Goal: Task Accomplishment & Management: Manage account settings

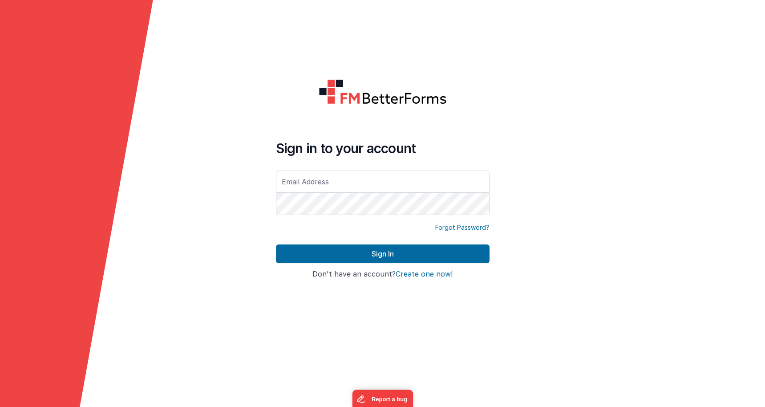
type input "[EMAIL_ADDRESS][DOMAIN_NAME]"
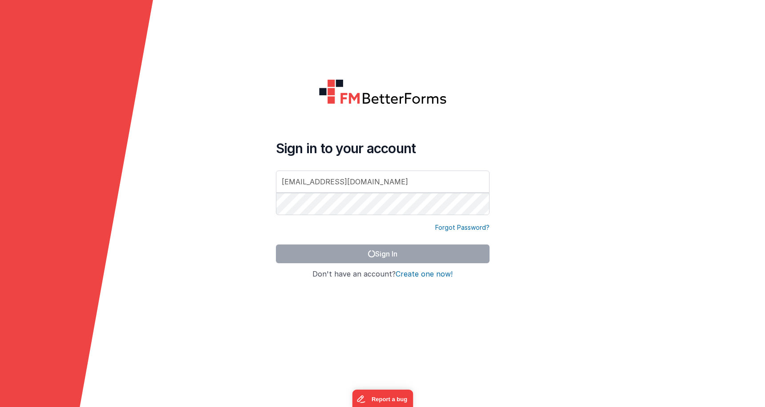
click at [358, 217] on div "Sign in to your account [EMAIL_ADDRESS][DOMAIN_NAME]" at bounding box center [382, 181] width 213 height 83
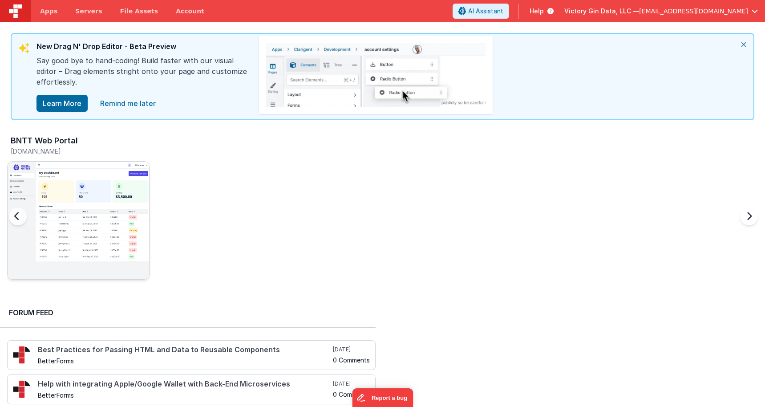
click at [84, 186] on img at bounding box center [78, 231] width 141 height 141
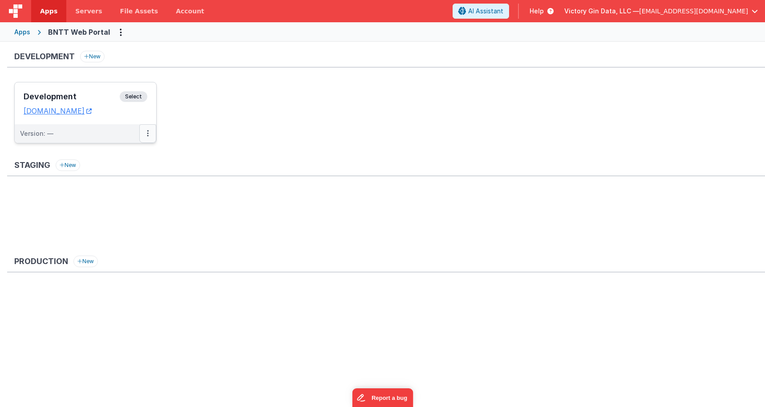
click at [146, 134] on button at bounding box center [147, 133] width 17 height 19
click at [116, 157] on link "Edit" at bounding box center [117, 153] width 78 height 16
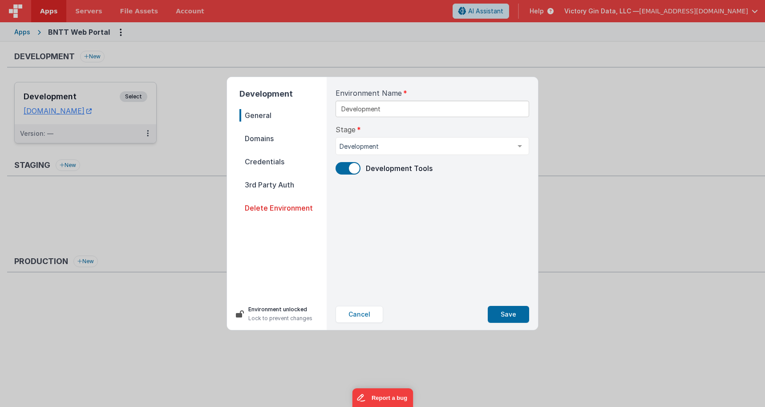
click at [295, 141] on span "Domains" at bounding box center [282, 138] width 87 height 12
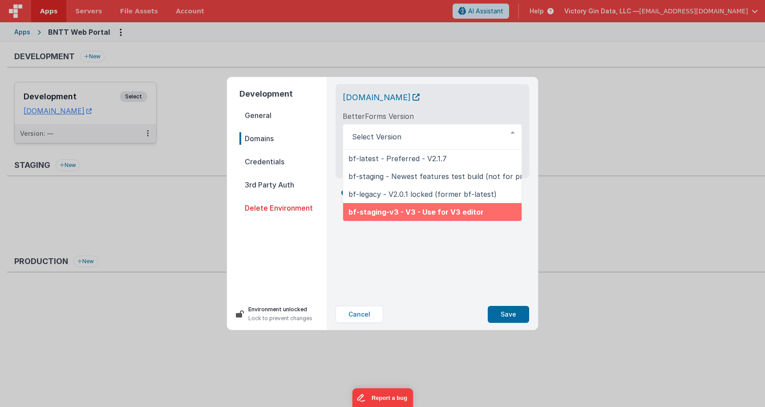
click at [474, 306] on div "Cancel Save" at bounding box center [431, 314] width 193 height 17
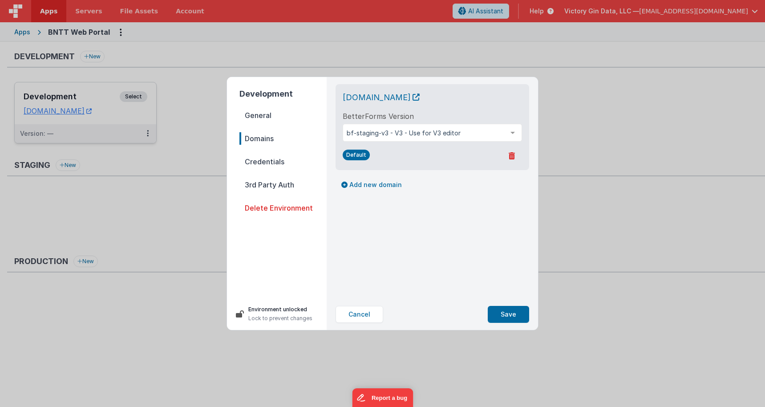
click at [308, 161] on span "Credentials" at bounding box center [282, 161] width 87 height 12
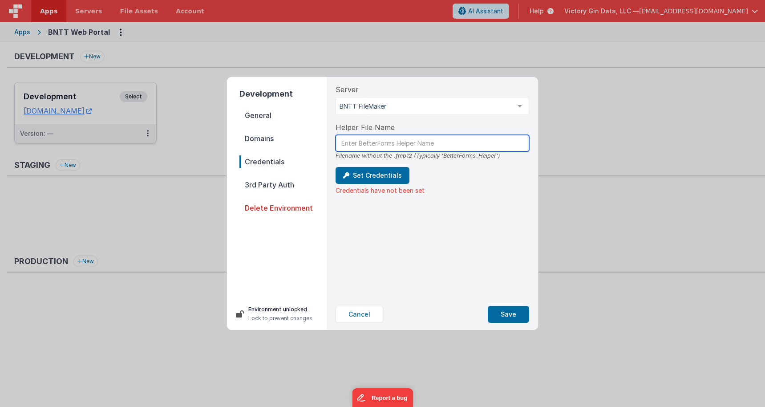
click at [449, 151] on input "text" at bounding box center [431, 143] width 193 height 16
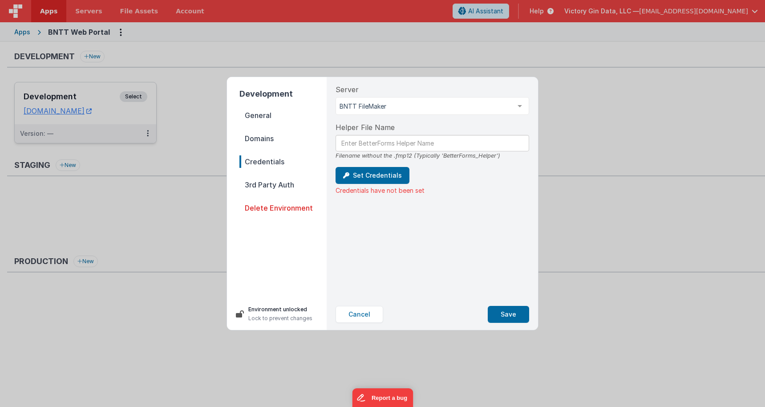
click at [277, 192] on nav "General Domains Credentials 3rd Party Auth Delete Environment" at bounding box center [282, 199] width 87 height 181
click at [360, 169] on button "Set Credentials" at bounding box center [372, 175] width 74 height 17
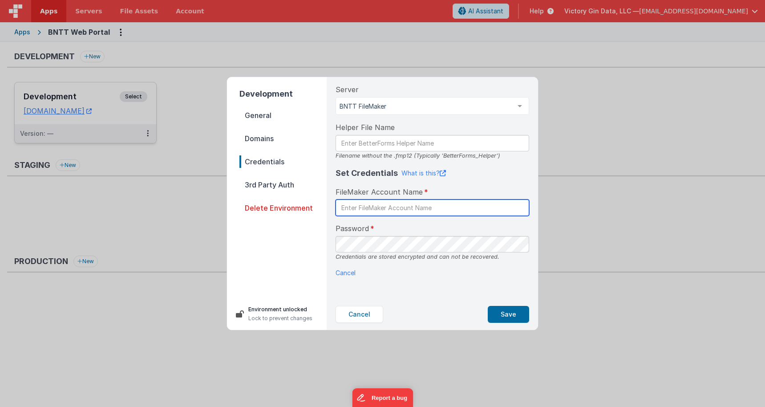
click at [375, 203] on input "text" at bounding box center [431, 207] width 193 height 16
type input "K"
type input "FMBFBot"
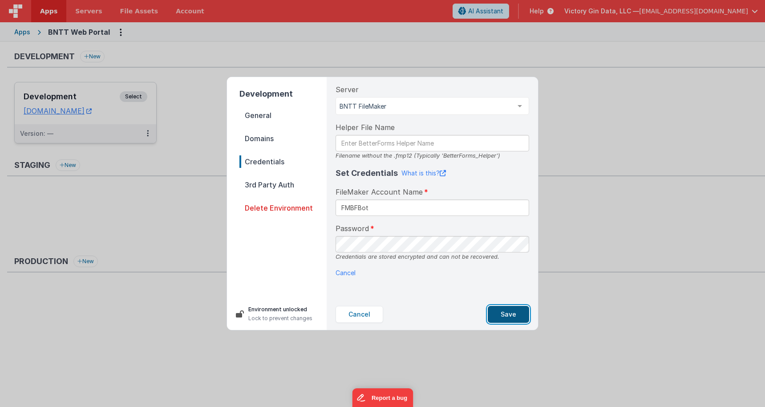
click at [516, 320] on button "Save" at bounding box center [507, 314] width 41 height 17
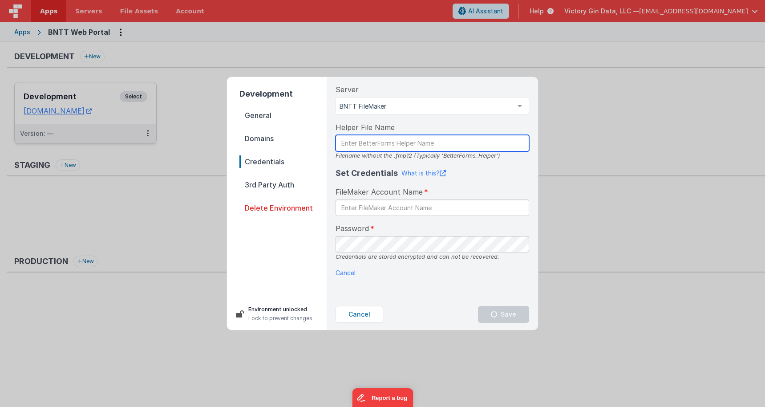
click at [387, 145] on input "text" at bounding box center [431, 143] width 193 height 16
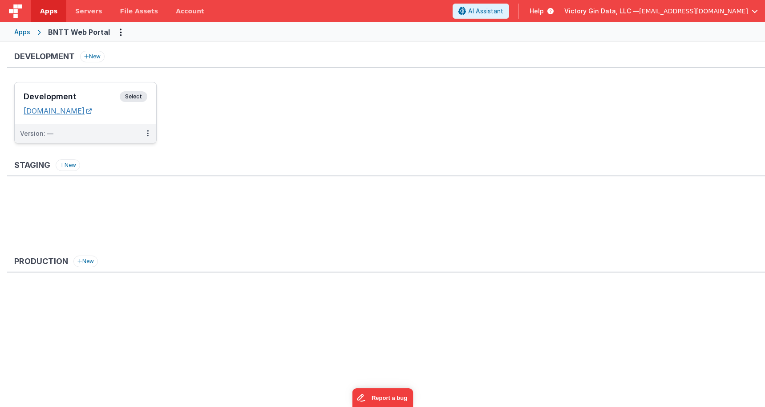
click at [92, 109] on link "[DOMAIN_NAME]" at bounding box center [58, 110] width 68 height 9
click at [149, 133] on icon at bounding box center [148, 133] width 2 height 0
click at [357, 154] on div at bounding box center [382, 203] width 765 height 407
click at [127, 4] on link "File Assets" at bounding box center [139, 11] width 56 height 22
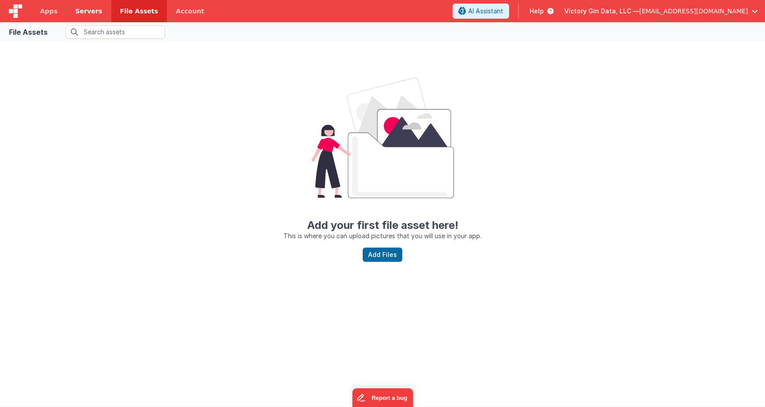
click at [76, 17] on link "Servers" at bounding box center [88, 11] width 44 height 22
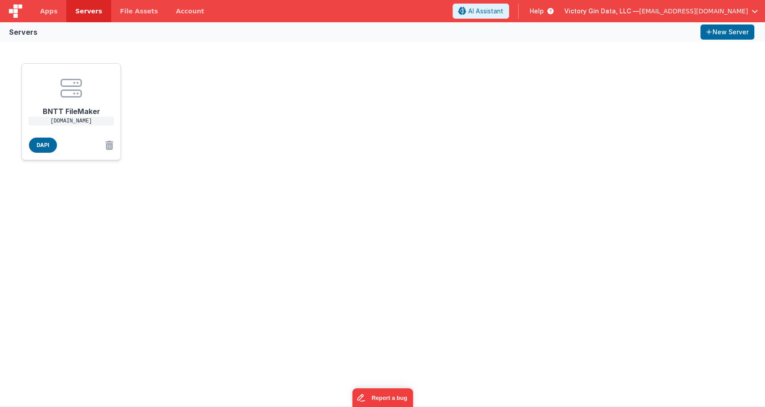
click at [91, 105] on h1 "BNTT FileMaker" at bounding box center [71, 108] width 71 height 18
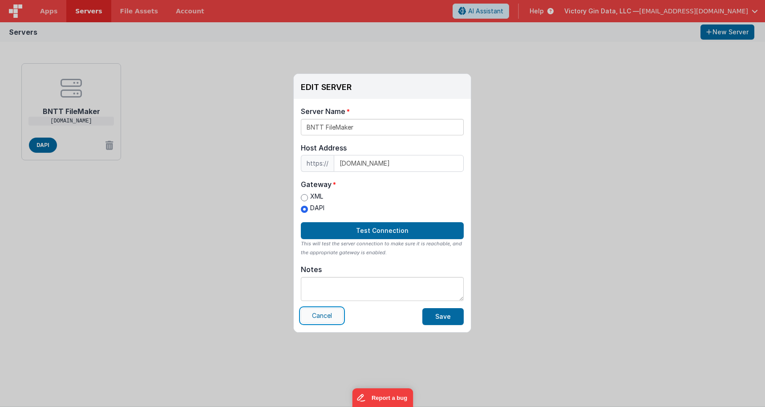
click at [321, 314] on button "Cancel" at bounding box center [322, 315] width 42 height 15
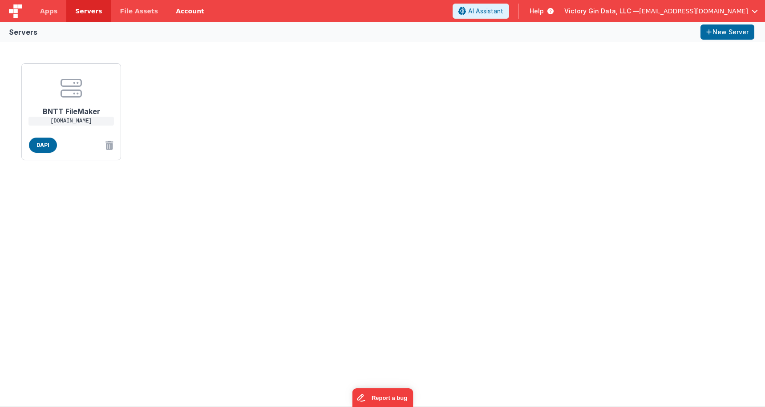
click at [176, 11] on link "Account" at bounding box center [190, 11] width 46 height 22
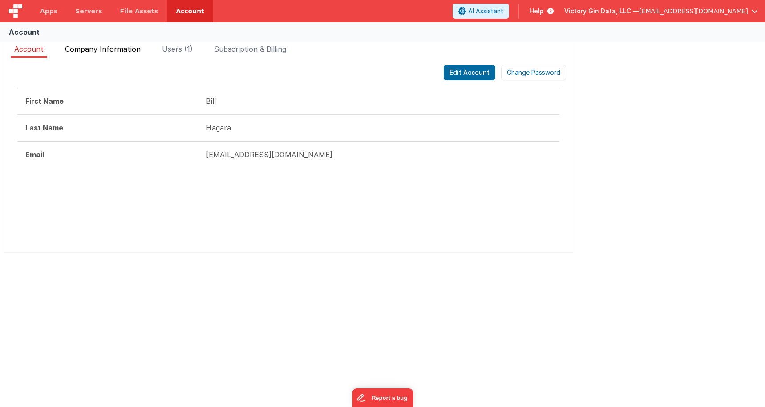
click at [124, 50] on span "Company Information" at bounding box center [103, 48] width 76 height 9
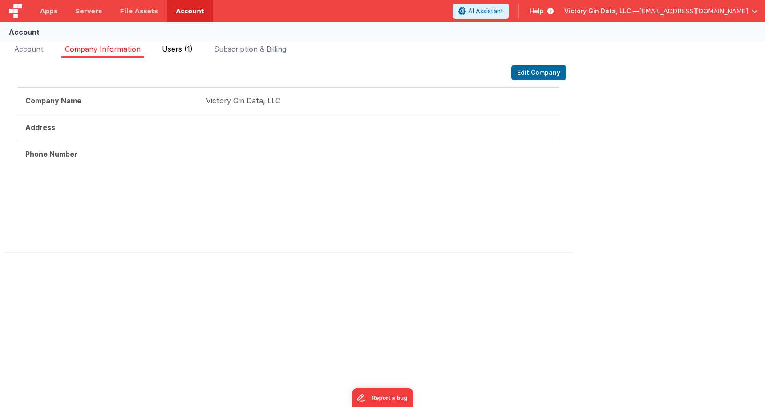
click at [196, 53] on li "Users (1)" at bounding box center [177, 51] width 38 height 14
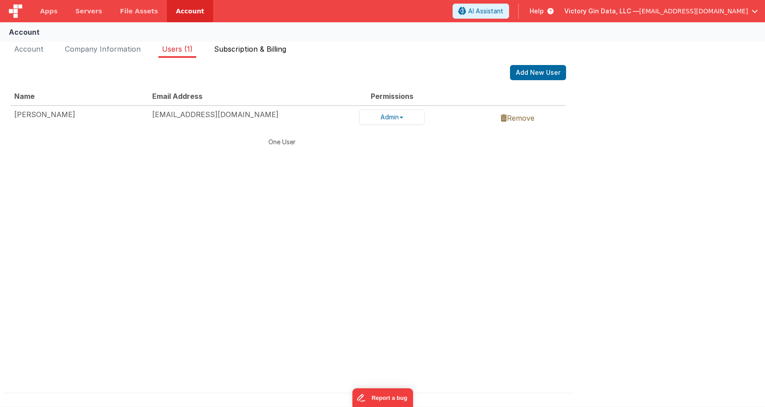
click at [256, 54] on li "Subscription & Billing" at bounding box center [249, 51] width 79 height 14
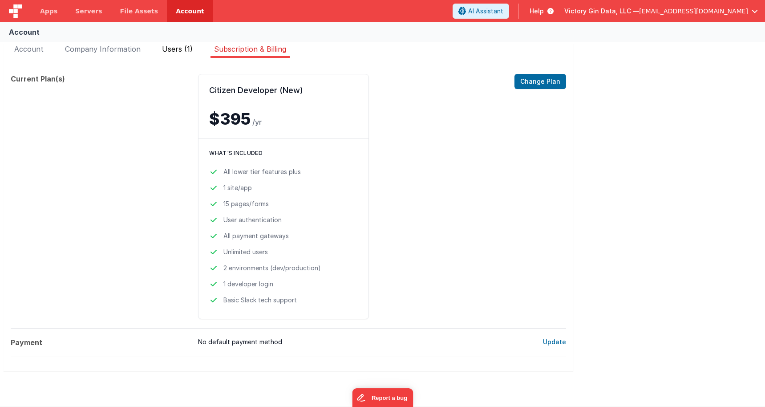
click at [186, 51] on span "Users (1)" at bounding box center [177, 48] width 31 height 9
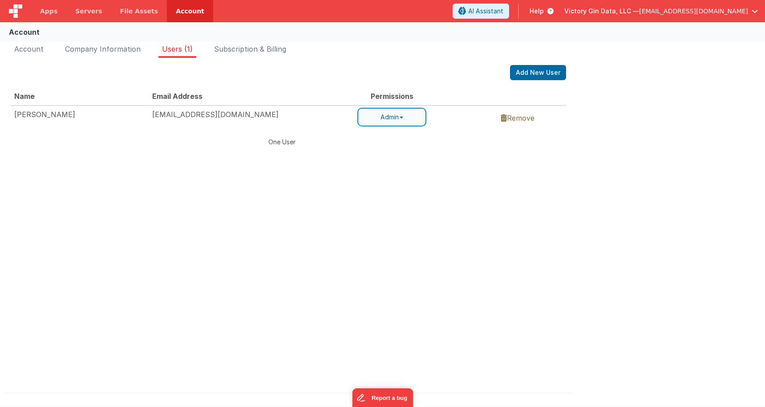
click at [390, 121] on button "Admin" at bounding box center [391, 116] width 65 height 15
click at [372, 286] on div "Name Email Address Permissions Bill Hagara bill@victorygin.net Admin Admin User…" at bounding box center [288, 228] width 555 height 282
click at [548, 65] on button "Add New User" at bounding box center [538, 72] width 56 height 15
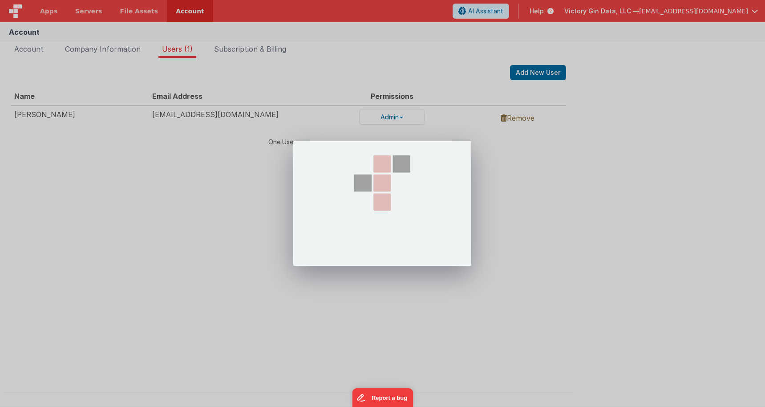
click at [548, 69] on div at bounding box center [382, 203] width 765 height 407
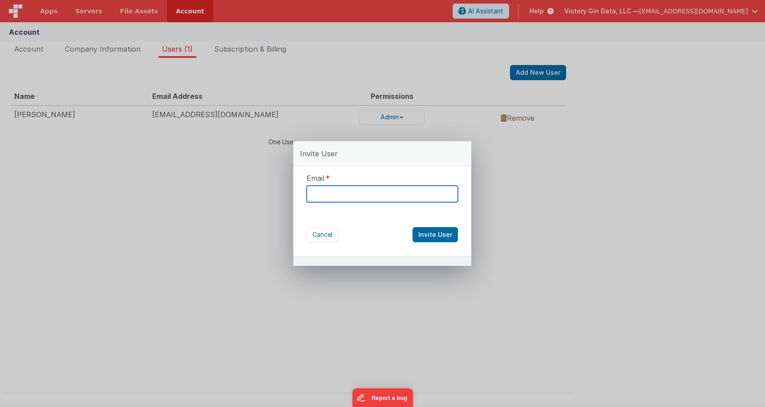
click at [374, 189] on input "text" at bounding box center [381, 193] width 151 height 16
type input "[PERSON_NAME][EMAIL_ADDRESS][DOMAIN_NAME]"
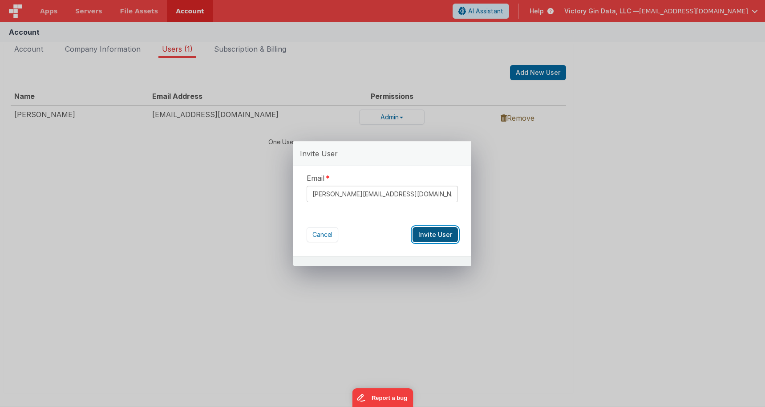
click at [444, 237] on button "Invite User" at bounding box center [434, 234] width 45 height 15
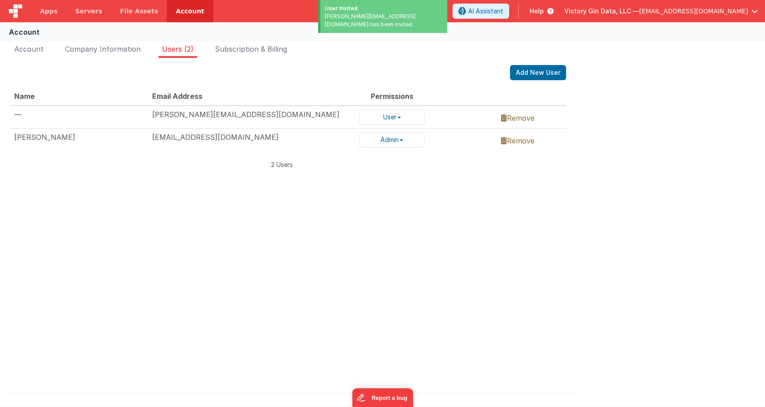
click at [510, 286] on div "Name Email Address Permissions — dan@victorygin.net User Admin User Remove Bill…" at bounding box center [288, 228] width 555 height 282
click at [475, 258] on div "Name Email Address Permissions — dan@victorygin.net User Admin User Remove Bill…" at bounding box center [288, 228] width 555 height 282
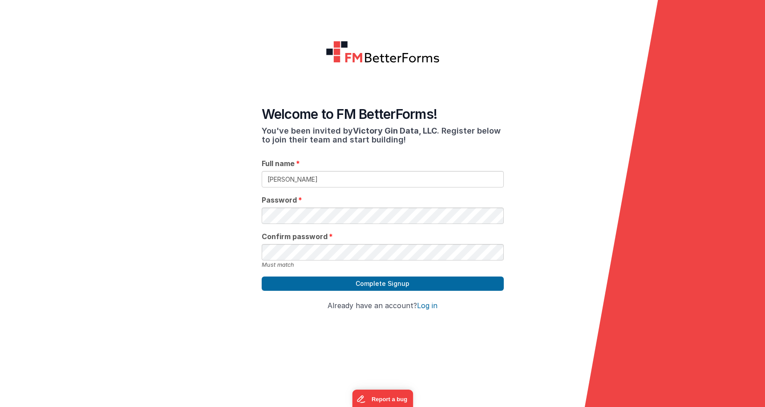
type input "[PERSON_NAME]"
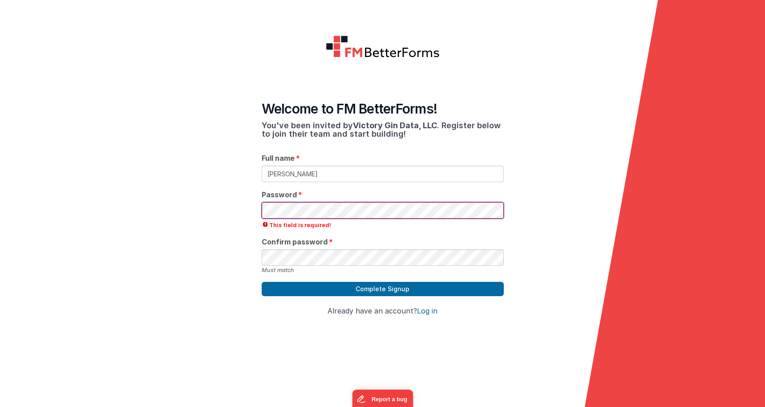
click at [0, 406] on com-1password-button at bounding box center [0, 407] width 0 height 0
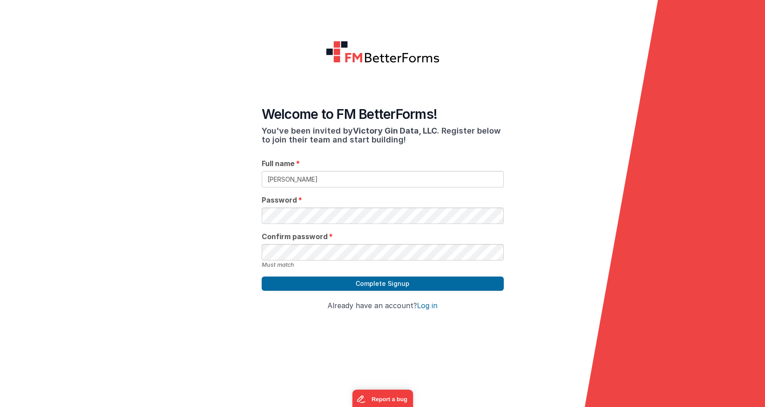
click at [432, 232] on div "Confirm password Must match" at bounding box center [383, 250] width 242 height 38
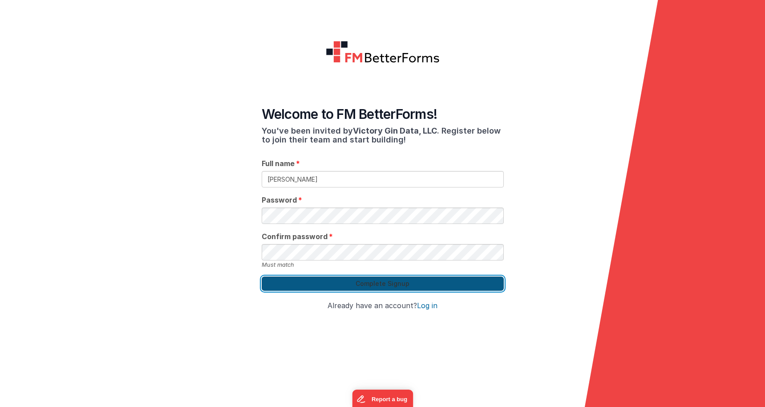
click at [399, 289] on button "Complete Signup" at bounding box center [383, 283] width 242 height 14
click at [435, 288] on button "Complete Signup" at bounding box center [383, 283] width 242 height 14
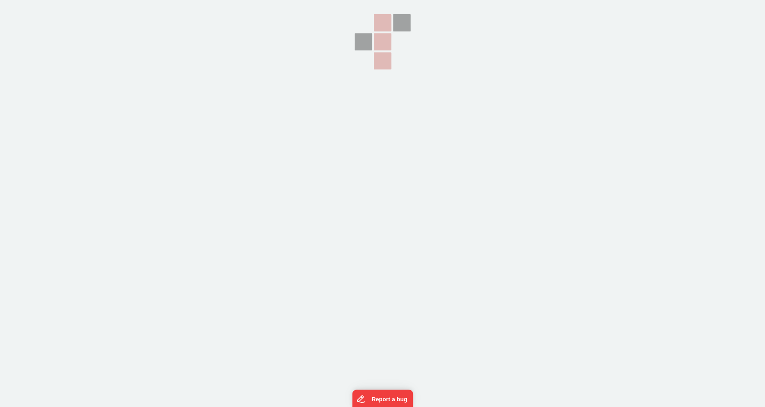
click at [346, 257] on div at bounding box center [382, 203] width 765 height 407
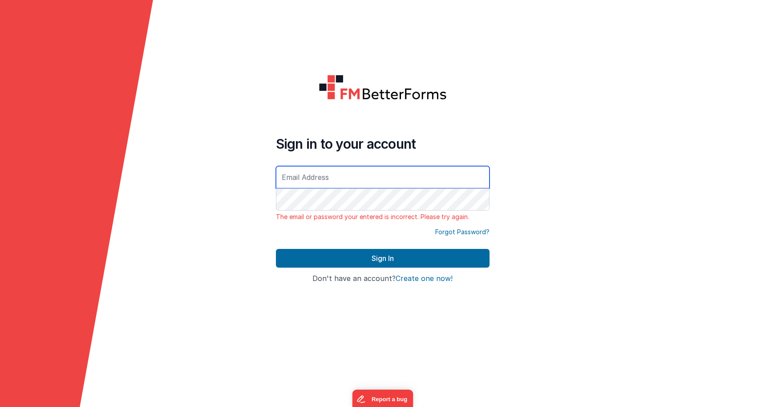
click at [354, 177] on input "text" at bounding box center [382, 177] width 213 height 22
type input "[PERSON_NAME][EMAIL_ADDRESS][DOMAIN_NAME]"
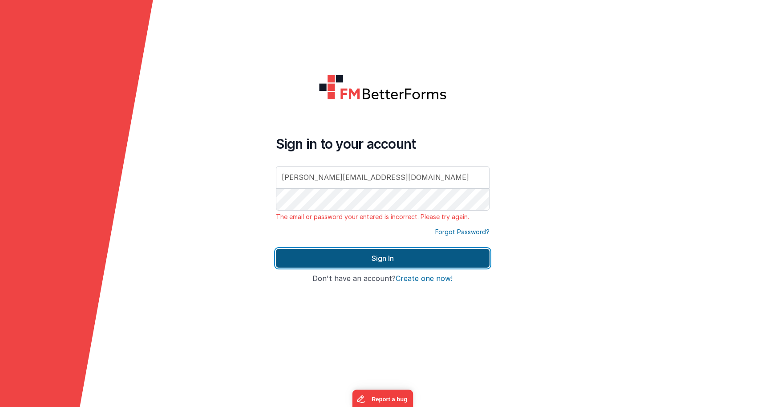
click at [388, 255] on button "Sign In" at bounding box center [382, 258] width 213 height 19
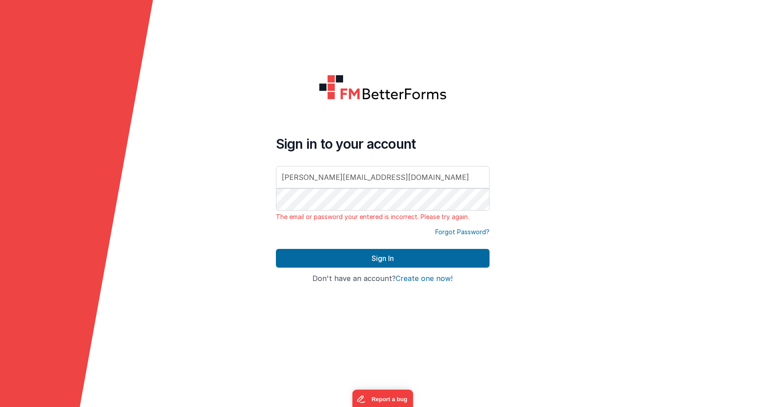
click at [342, 242] on div "Forgot Password?" at bounding box center [382, 237] width 213 height 21
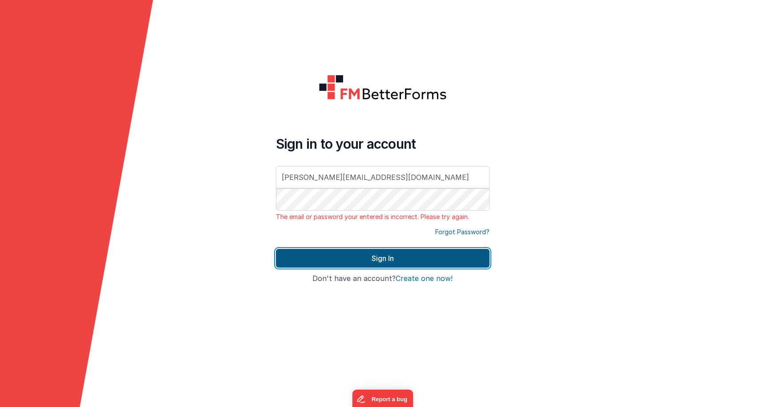
click at [352, 266] on button "Sign In" at bounding box center [382, 258] width 213 height 19
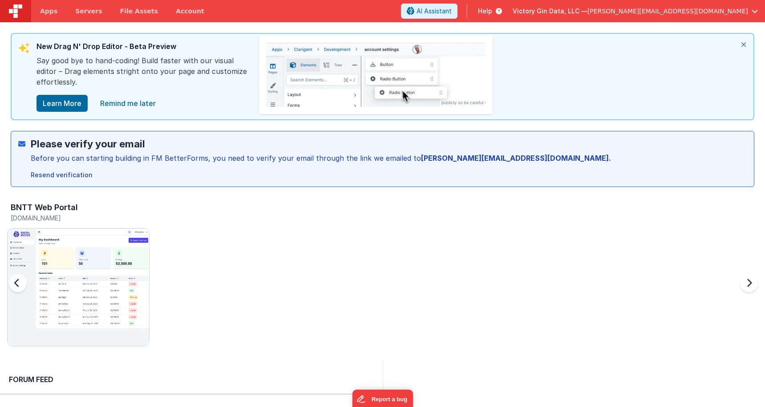
click at [325, 269] on div "BNTT Web Portal cruisebare.clientportal.cloud" at bounding box center [385, 276] width 757 height 155
click at [155, 252] on div "BNTT Web Portal cruisebare.clientportal.cloud" at bounding box center [90, 275] width 167 height 153
click at [84, 287] on img at bounding box center [78, 298] width 141 height 141
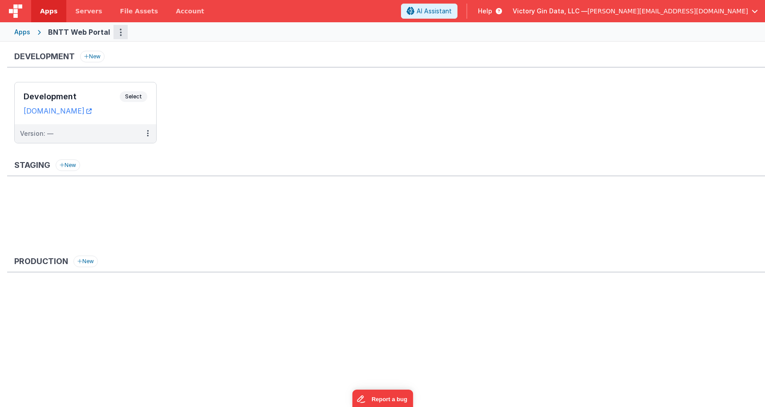
click at [120, 32] on icon "Options" at bounding box center [121, 32] width 2 height 0
click at [85, 54] on link "App Settings" at bounding box center [88, 51] width 78 height 16
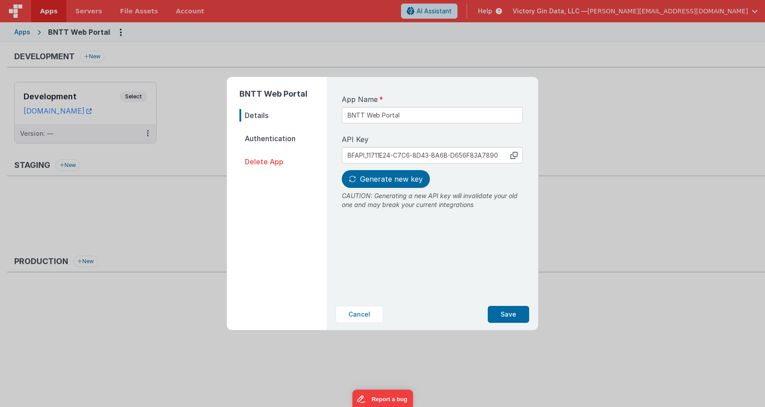
click at [270, 147] on nav "Details Authentication Delete App" at bounding box center [282, 215] width 87 height 213
click at [270, 140] on span "Authentication" at bounding box center [282, 138] width 87 height 12
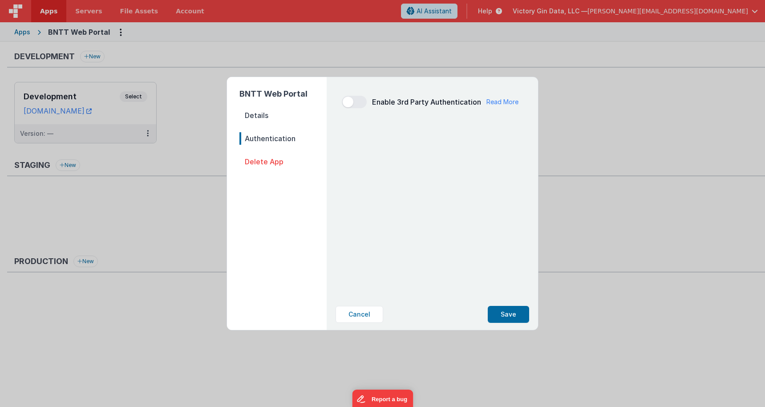
click at [281, 153] on nav "Details Authentication Delete App" at bounding box center [282, 215] width 87 height 213
click at [361, 334] on div "BNTT Web Portal Details Authentication Delete App Enable 3rd Party Authenticati…" at bounding box center [382, 203] width 765 height 407
click at [358, 326] on div "Cancel Save" at bounding box center [432, 313] width 208 height 31
click at [355, 320] on button "Cancel" at bounding box center [359, 314] width 48 height 17
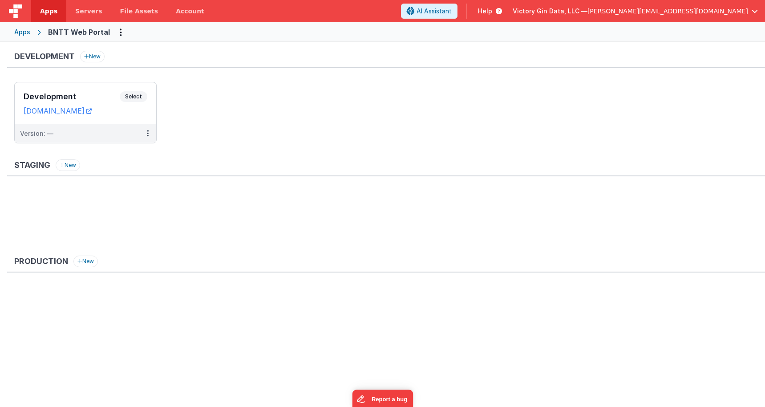
click at [303, 305] on ul at bounding box center [389, 315] width 750 height 58
click at [66, 169] on button "New" at bounding box center [68, 165] width 24 height 12
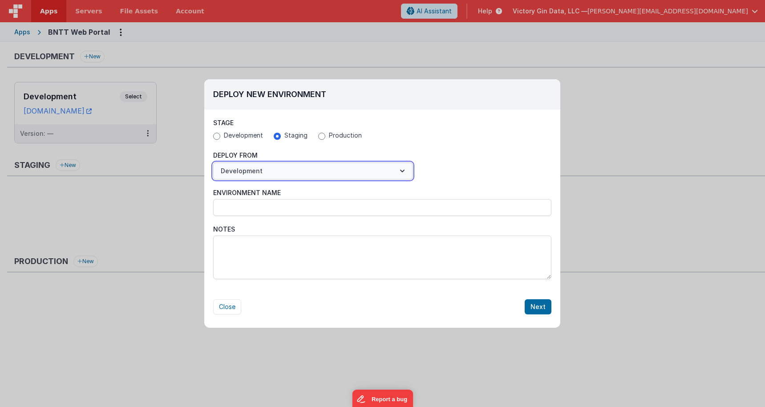
click at [322, 172] on button "Development" at bounding box center [312, 170] width 199 height 17
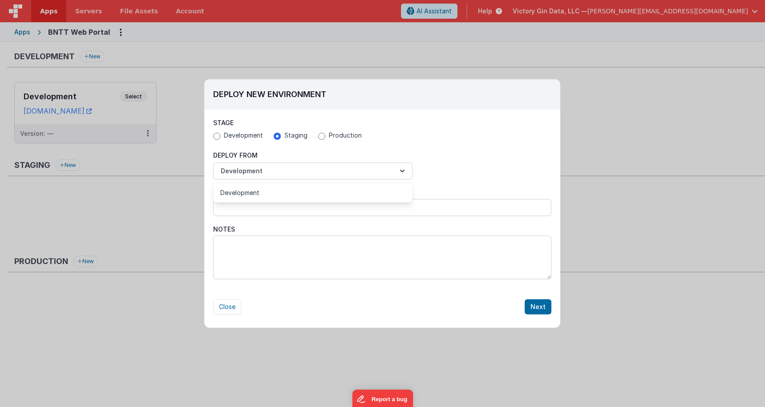
click at [322, 171] on div at bounding box center [382, 203] width 765 height 407
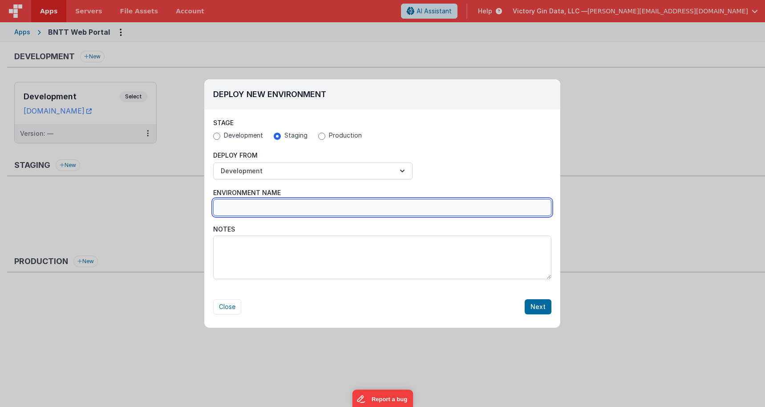
click at [310, 206] on input "Environment Name" at bounding box center [382, 207] width 338 height 17
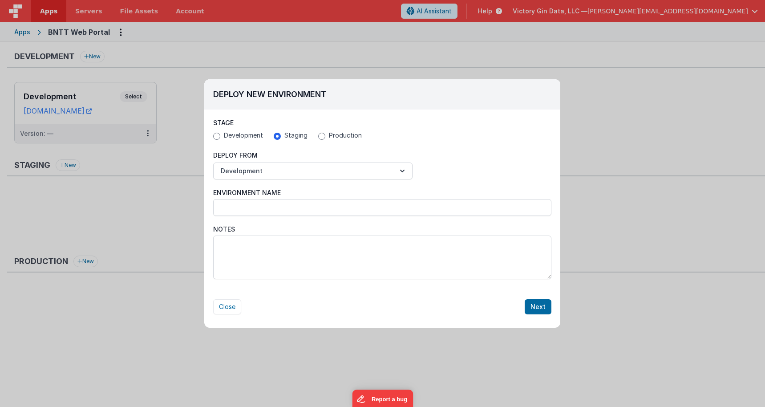
click at [394, 126] on div "Stage Development Staging Production" at bounding box center [382, 130] width 338 height 24
click at [230, 305] on button "Close" at bounding box center [227, 306] width 28 height 15
radio input "false"
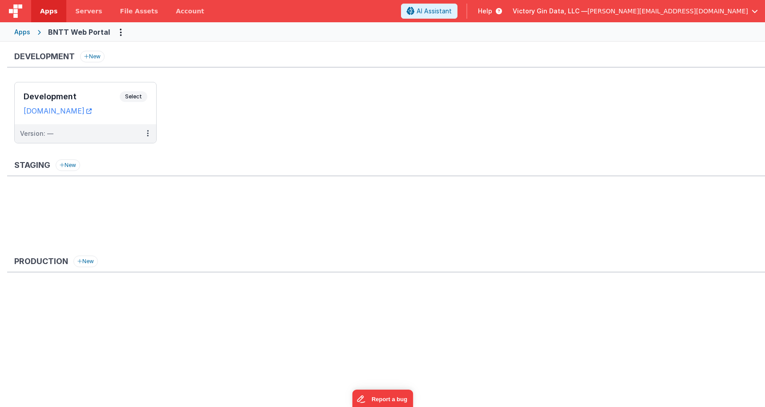
click at [495, 77] on div "Development New Development Select URLs cruisebare.clientportal.cloud Version: —" at bounding box center [385, 101] width 757 height 101
click at [461, 184] on div "Staging New" at bounding box center [385, 203] width 757 height 89
click at [152, 135] on button at bounding box center [147, 133] width 17 height 19
click at [270, 105] on div at bounding box center [382, 203] width 765 height 407
click at [100, 92] on div "Development Select" at bounding box center [86, 98] width 124 height 15
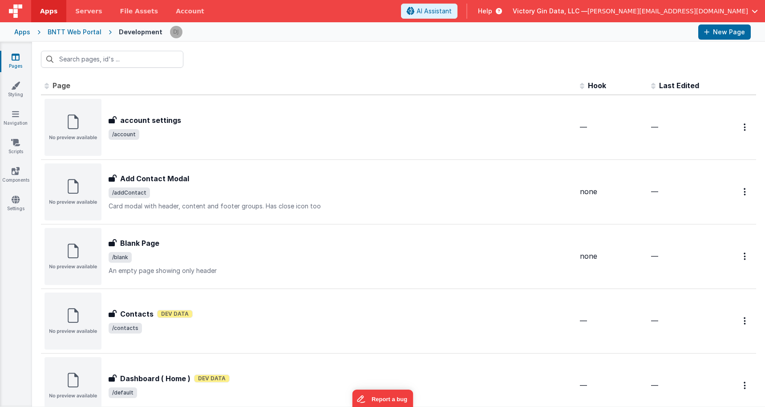
click at [75, 32] on div "BNTT Web Portal" at bounding box center [75, 32] width 54 height 9
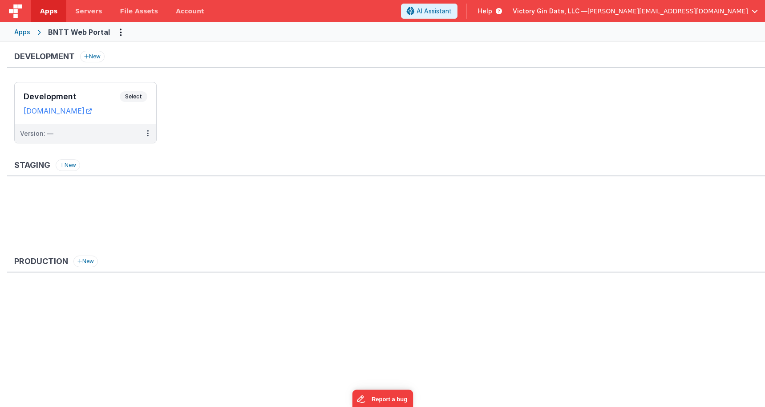
click at [333, 137] on ul "Development Select URLs cruisebare.clientportal.cloud Version: —" at bounding box center [389, 117] width 750 height 70
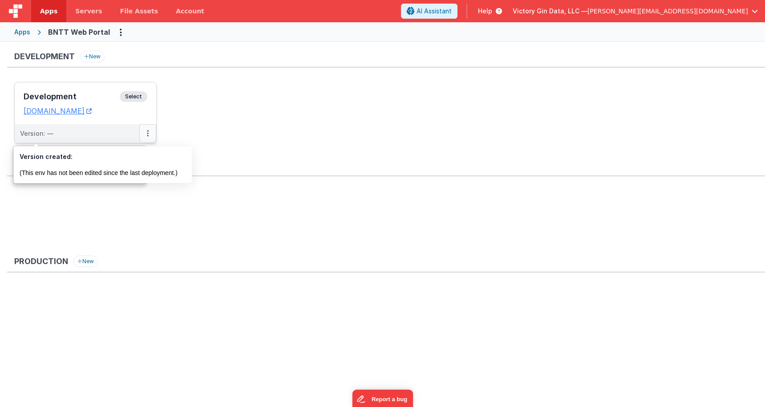
click at [153, 131] on button at bounding box center [147, 133] width 17 height 19
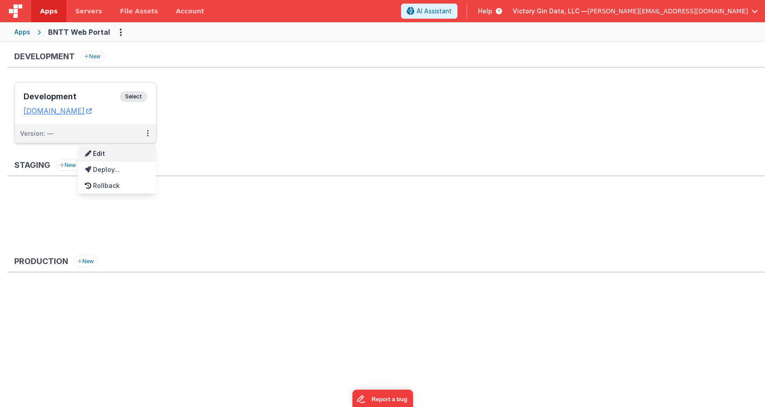
click at [113, 156] on link "Edit" at bounding box center [117, 153] width 78 height 16
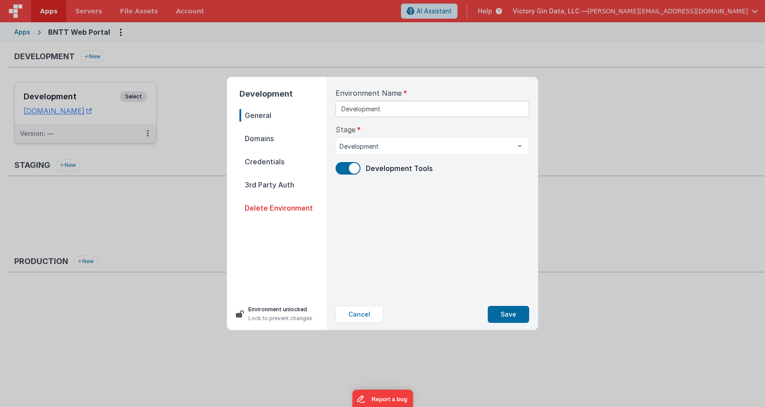
click at [288, 116] on span "General" at bounding box center [282, 115] width 87 height 12
click at [404, 110] on input "Development" at bounding box center [431, 109] width 193 height 16
click at [404, 111] on input "Development" at bounding box center [431, 109] width 193 height 16
click at [341, 107] on input "Development" at bounding box center [431, 109] width 193 height 16
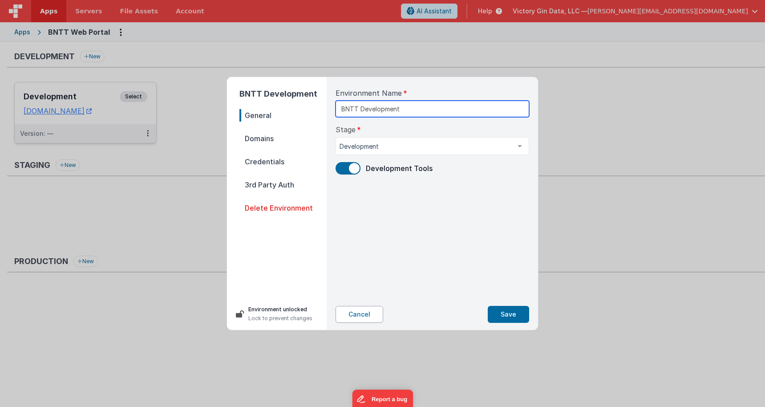
type input "BNTT Development"
click at [349, 309] on button "Cancel" at bounding box center [359, 314] width 48 height 17
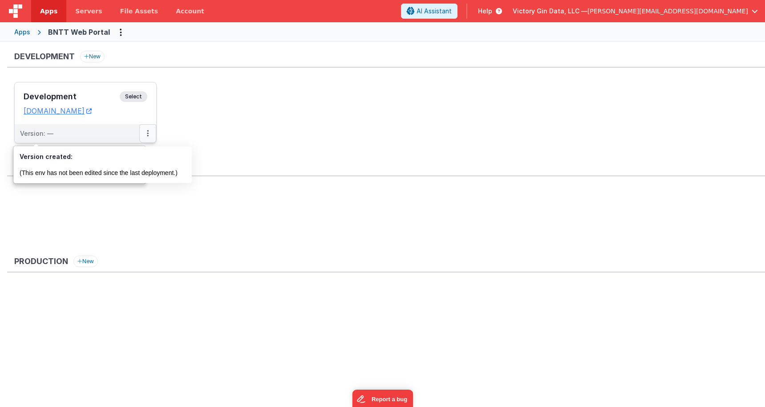
click at [146, 136] on button at bounding box center [147, 133] width 17 height 19
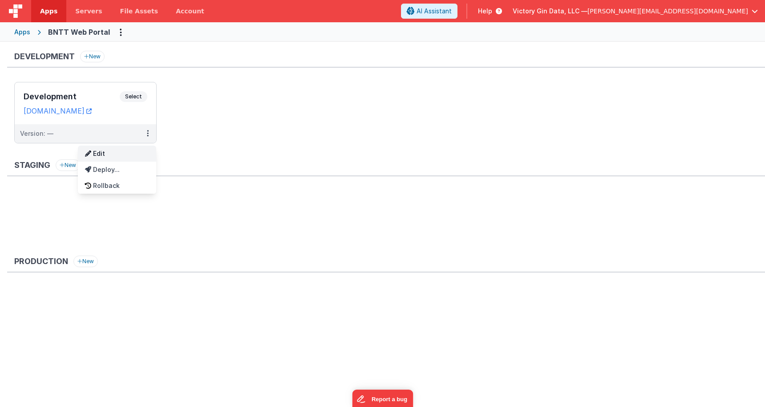
click at [117, 156] on link "Edit" at bounding box center [117, 153] width 78 height 16
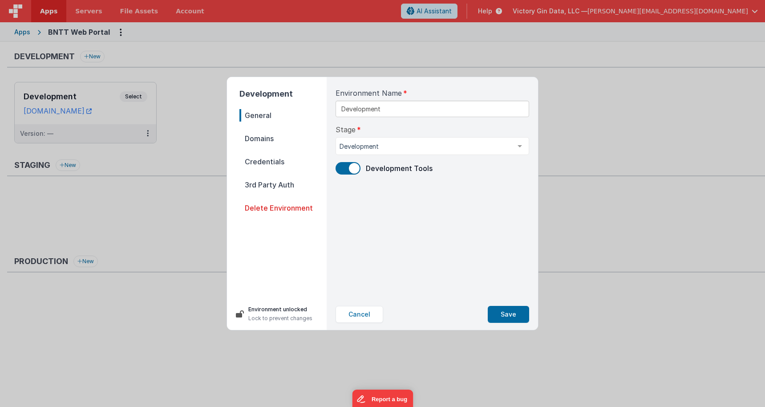
click at [271, 139] on span "Domains" at bounding box center [282, 138] width 87 height 12
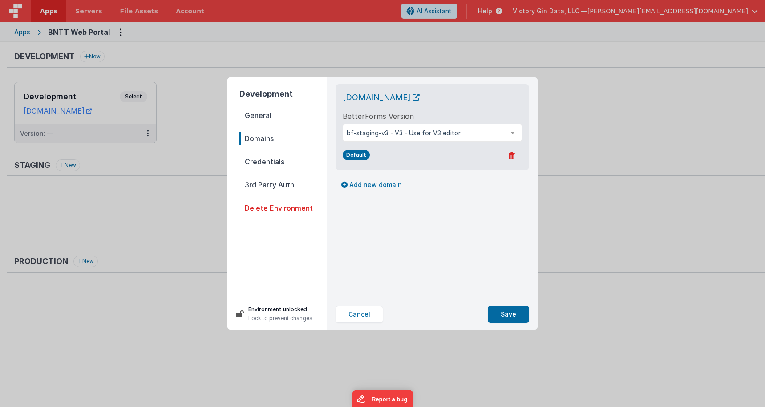
click at [274, 161] on span "Credentials" at bounding box center [282, 161] width 87 height 12
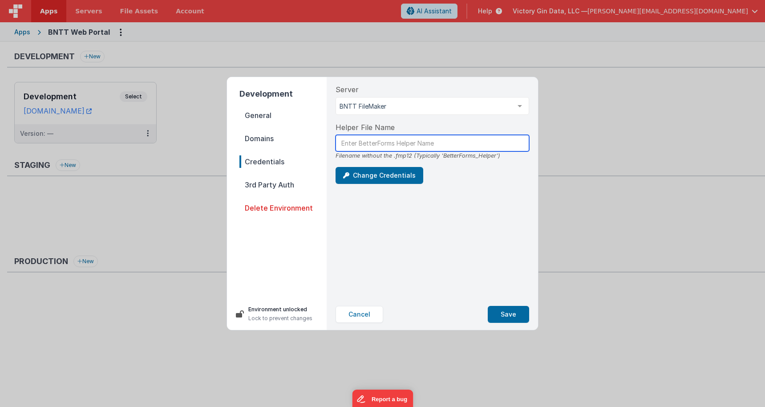
click at [375, 145] on input "text" at bounding box center [431, 143] width 193 height 16
click at [378, 147] on input "text" at bounding box center [431, 143] width 193 height 16
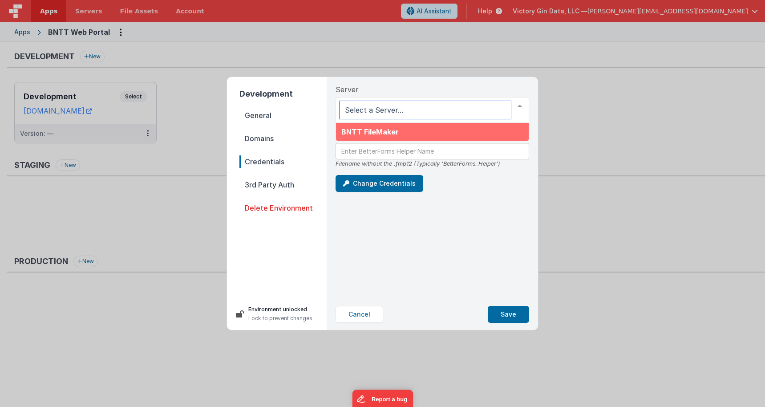
click at [376, 126] on span "BNTT FileMaker" at bounding box center [432, 132] width 193 height 18
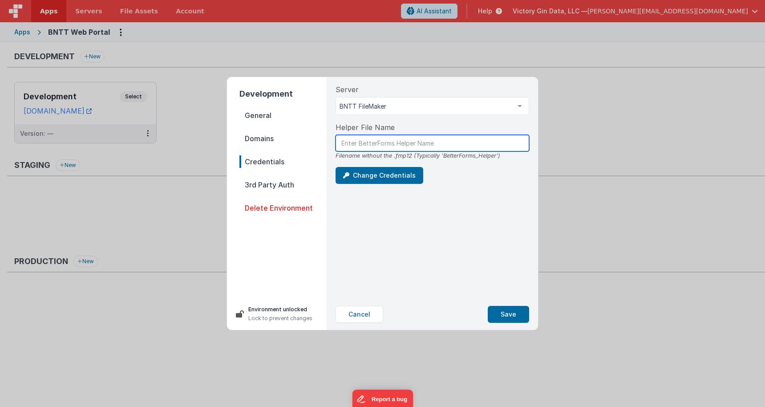
click at [373, 151] on input "text" at bounding box center [431, 143] width 193 height 16
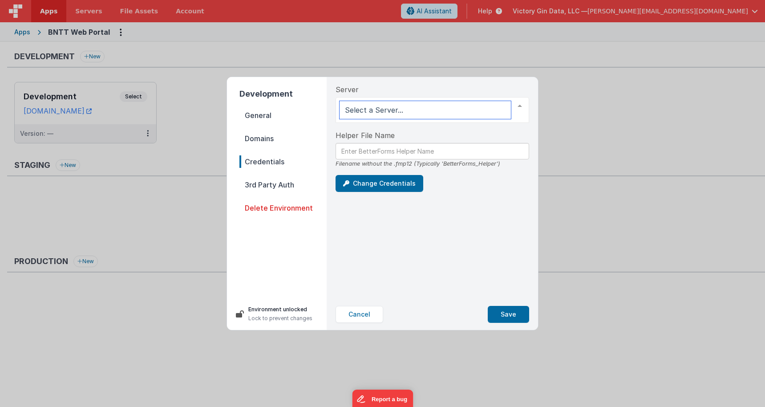
click at [376, 111] on div at bounding box center [431, 110] width 193 height 26
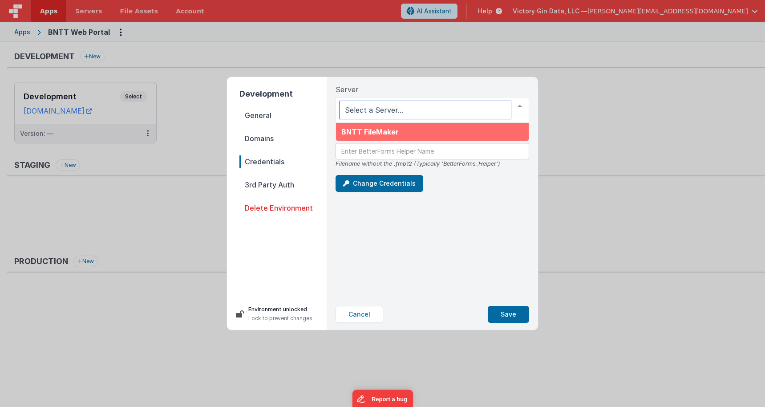
click at [376, 113] on input "text" at bounding box center [424, 110] width 171 height 18
type input "j"
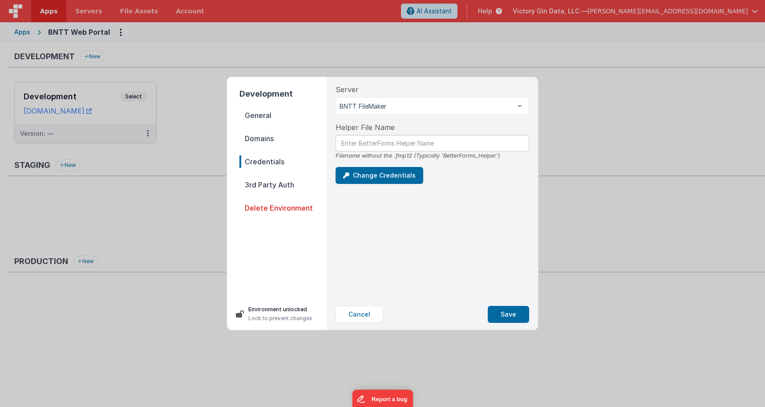
click at [258, 134] on span "Domains" at bounding box center [282, 138] width 87 height 12
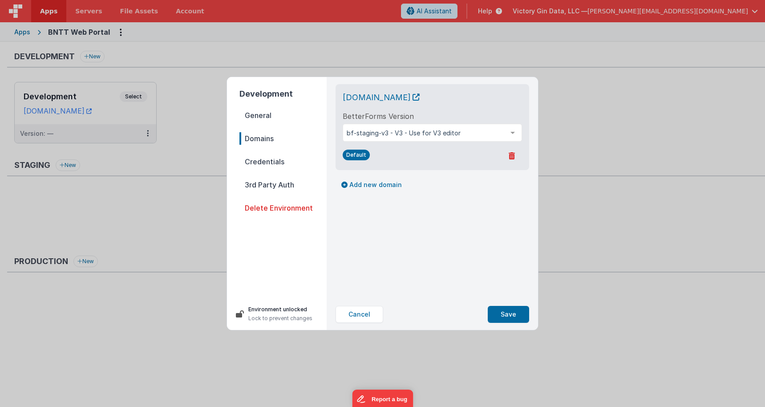
click at [369, 325] on div "Cancel Save" at bounding box center [432, 313] width 208 height 31
click at [367, 322] on button "Cancel" at bounding box center [359, 314] width 48 height 17
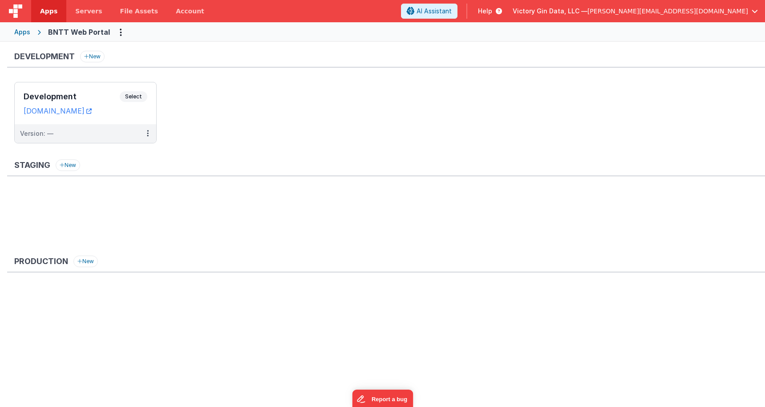
click at [28, 31] on div "Apps" at bounding box center [22, 32] width 16 height 9
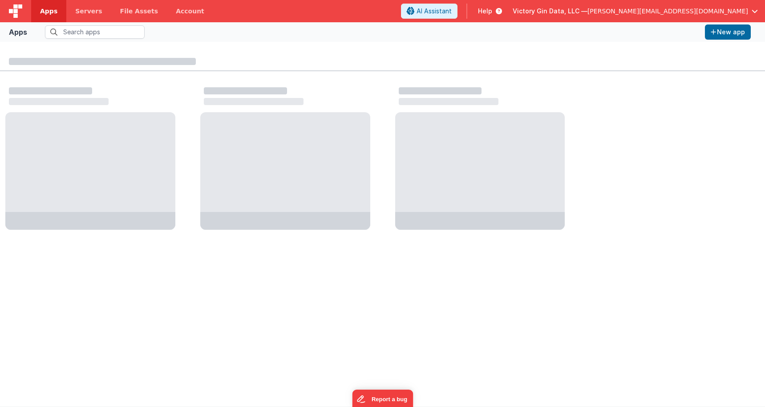
click at [89, 22] on div "Apps New app" at bounding box center [382, 32] width 765 height 20
click at [89, 16] on link "Servers" at bounding box center [88, 11] width 44 height 22
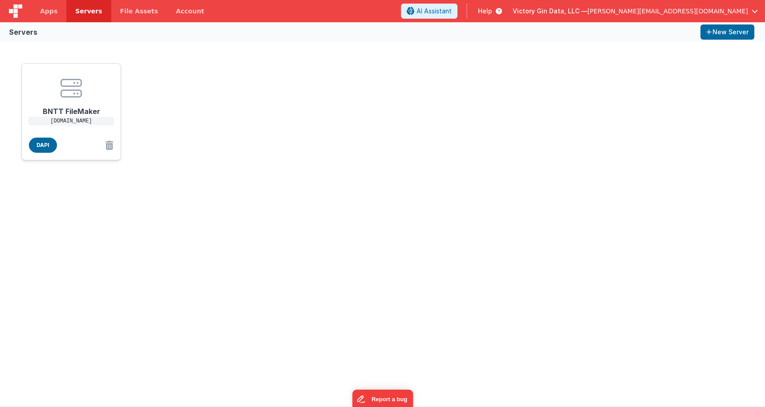
click at [88, 95] on center at bounding box center [71, 87] width 71 height 21
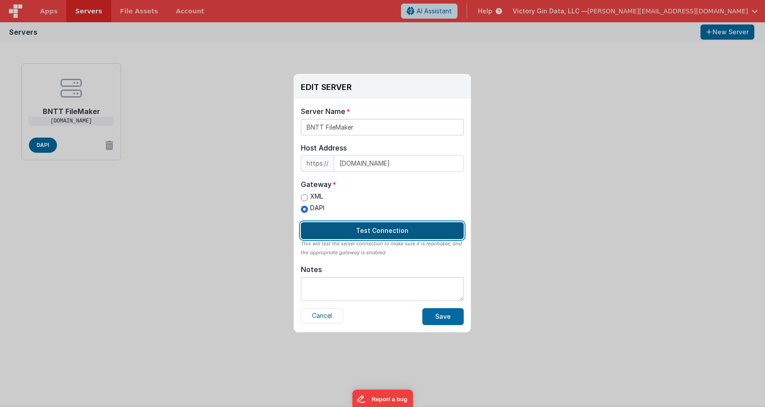
click at [371, 230] on button "Test Connection" at bounding box center [382, 230] width 163 height 17
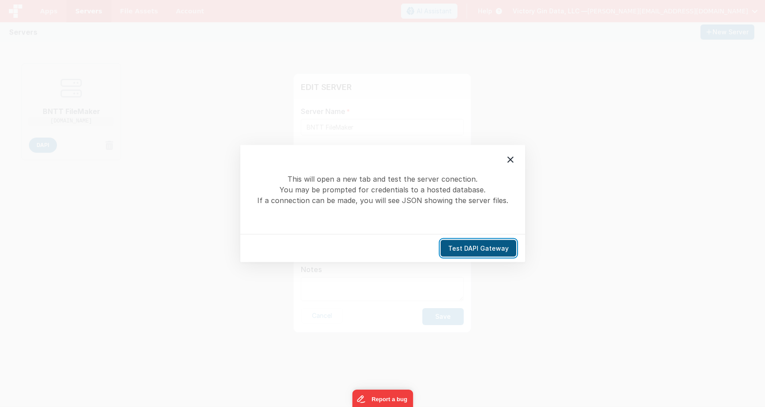
click at [456, 244] on button "Test DAPI Gateway" at bounding box center [478, 248] width 76 height 17
click at [514, 165] on icon at bounding box center [510, 159] width 11 height 11
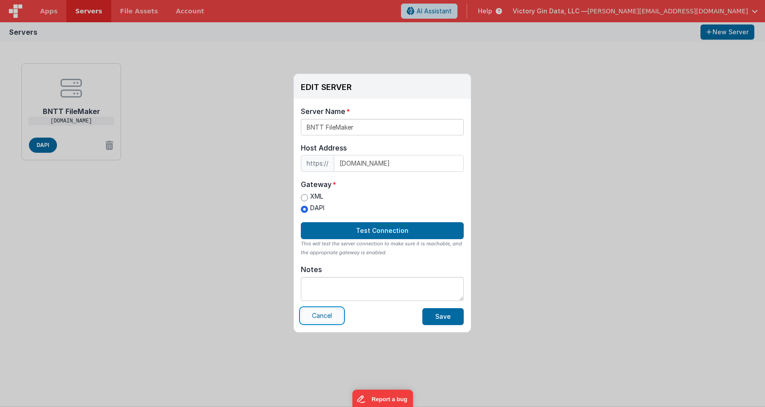
click at [318, 321] on button "Cancel" at bounding box center [322, 315] width 42 height 15
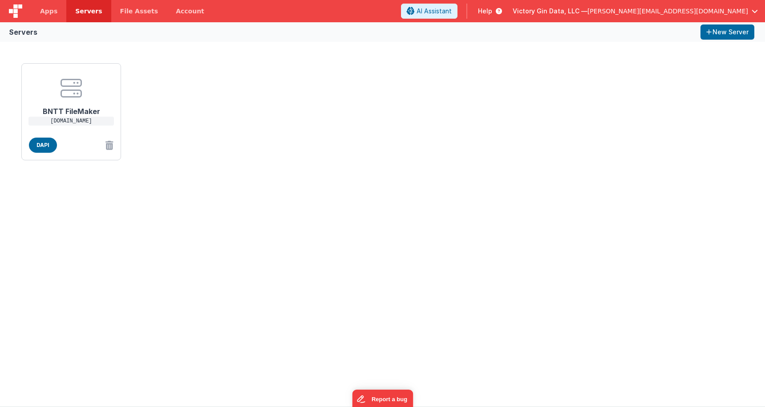
click at [394, 83] on div "BNTT FileMaker fm.cruisebare.app DAPI" at bounding box center [382, 112] width 729 height 104
click at [742, 35] on button "New Server" at bounding box center [727, 31] width 54 height 15
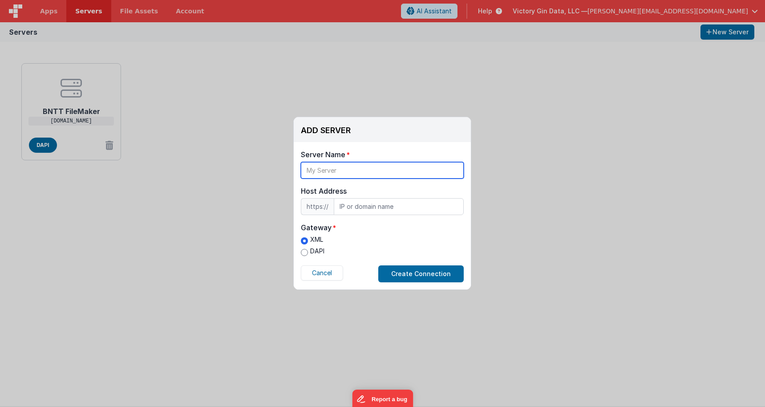
click at [358, 163] on input "text" at bounding box center [382, 170] width 163 height 16
type input "VGD Dev"
click at [428, 205] on input "text" at bounding box center [399, 206] width 130 height 17
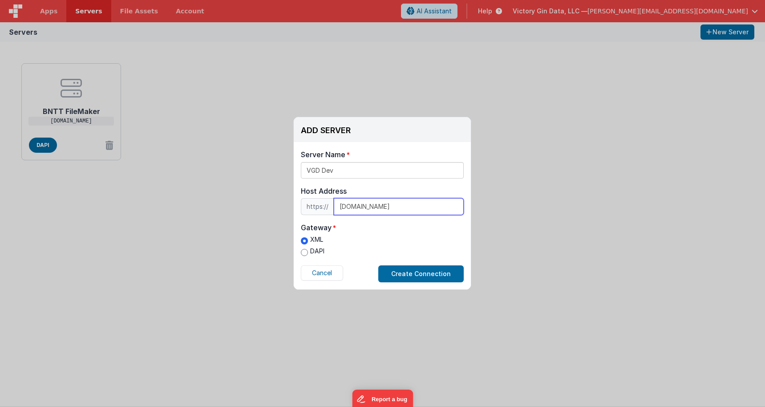
type input "dev-filemaker.victorygin.net"
click at [313, 252] on label "DAPI" at bounding box center [313, 250] width 24 height 9
click at [308, 252] on input "DAPI" at bounding box center [304, 252] width 7 height 7
radio input "true"
click at [451, 274] on button "Create Connection" at bounding box center [420, 273] width 85 height 17
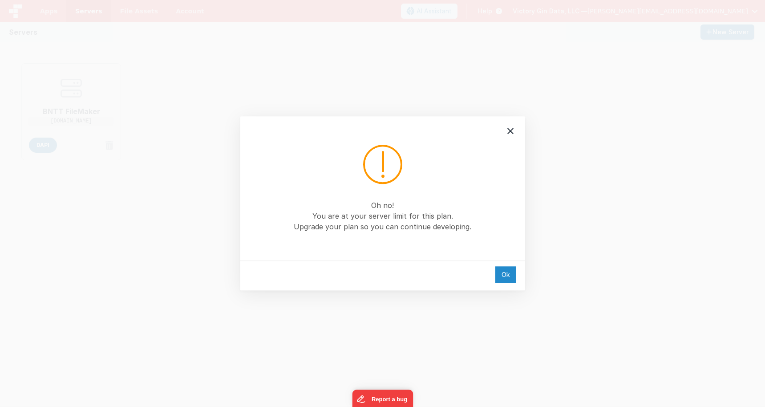
click at [498, 269] on div "Ok" at bounding box center [505, 274] width 21 height 16
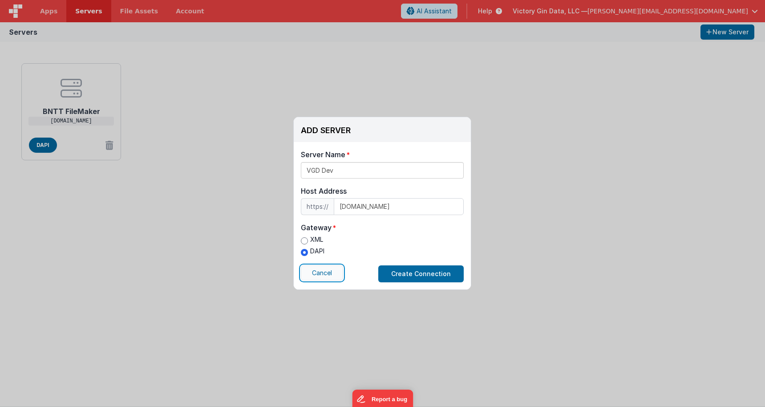
click at [335, 280] on button "Cancel" at bounding box center [322, 272] width 42 height 15
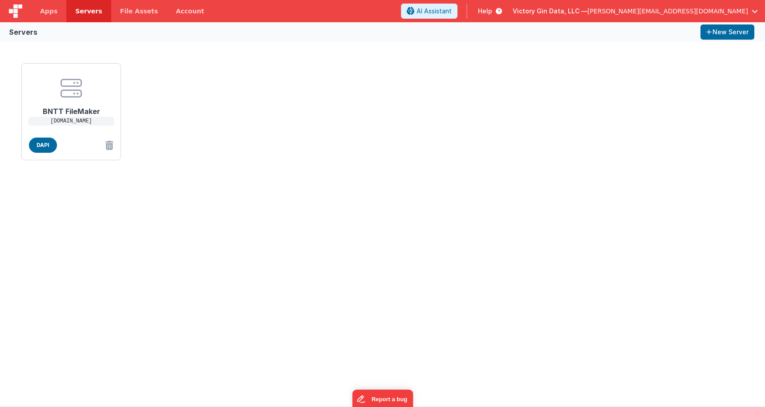
click at [265, 248] on div "BNTT FileMaker fm.cruisebare.app DAPI" at bounding box center [382, 224] width 765 height 364
click at [17, 6] on img at bounding box center [15, 10] width 13 height 13
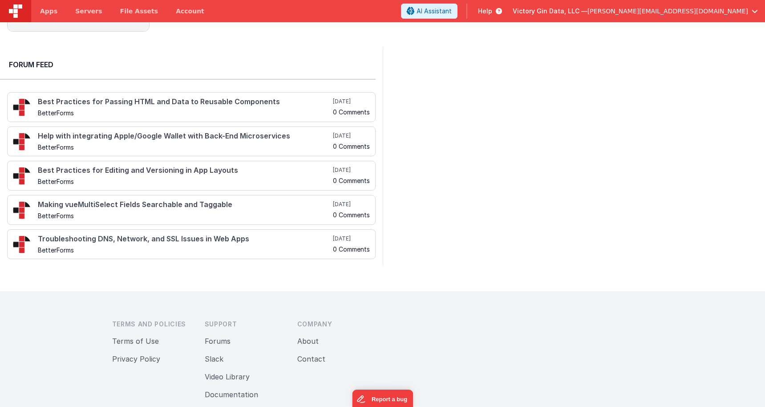
scroll to position [354, 0]
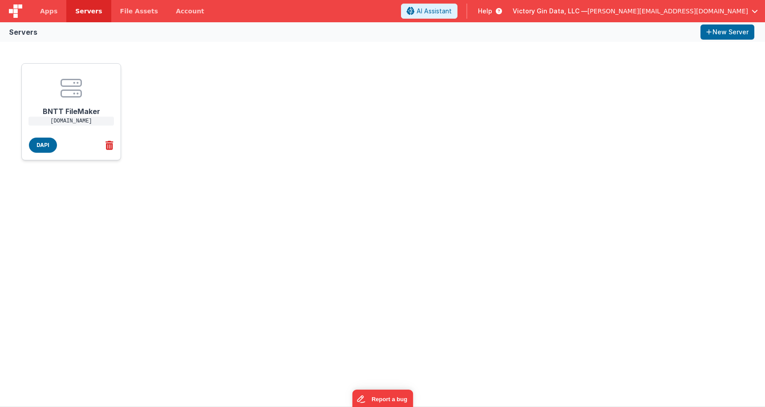
click at [113, 146] on icon at bounding box center [108, 145] width 12 height 15
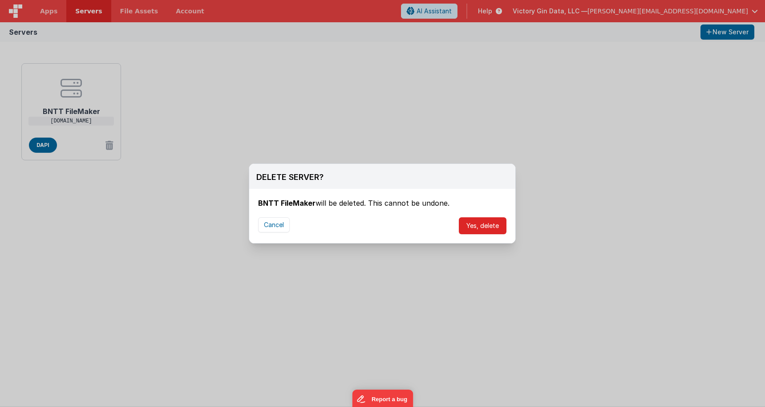
click at [499, 229] on button "Yes, delete" at bounding box center [483, 225] width 48 height 17
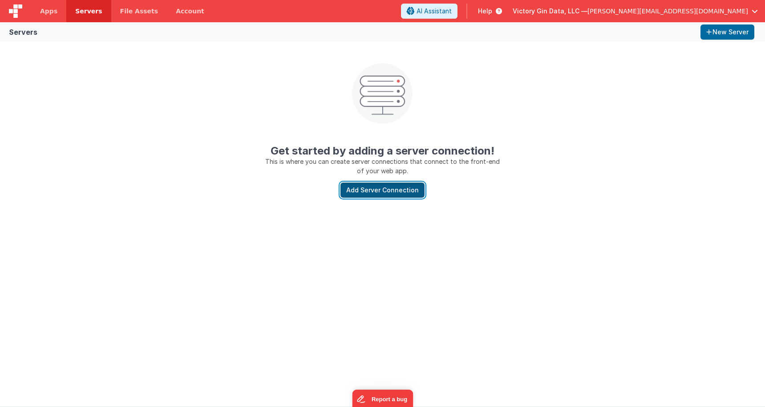
click at [395, 188] on button "Add Server Connection" at bounding box center [382, 189] width 84 height 15
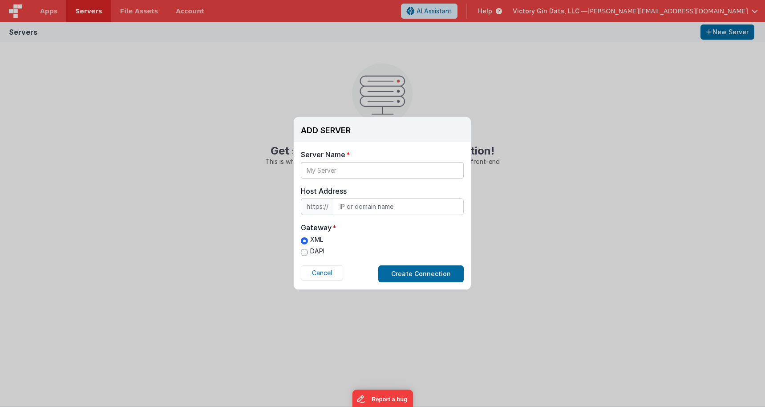
click at [364, 181] on div "Server Name Host Address https:// Host Address Gateway XML DAPI Cancel Create C…" at bounding box center [382, 215] width 177 height 147
click at [364, 174] on input "text" at bounding box center [382, 170] width 163 height 16
type input "VGD Dev"
click at [381, 210] on input "text" at bounding box center [399, 206] width 130 height 17
type input "dev-filemaker.victorygin.net"
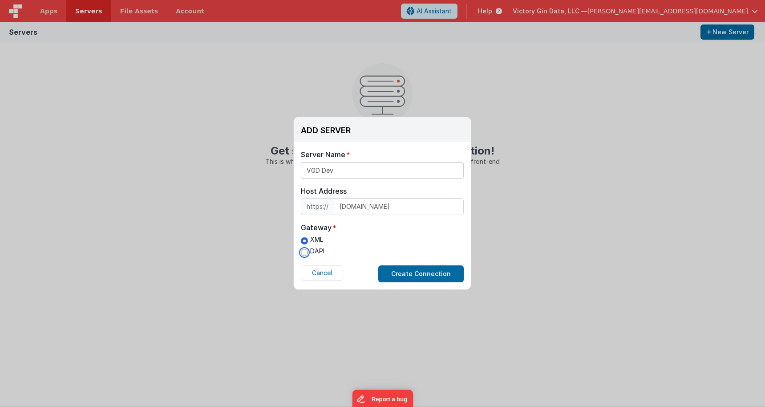
click at [306, 250] on input "DAPI" at bounding box center [304, 252] width 7 height 7
radio input "true"
click at [446, 270] on button "Create Connection" at bounding box center [420, 273] width 85 height 17
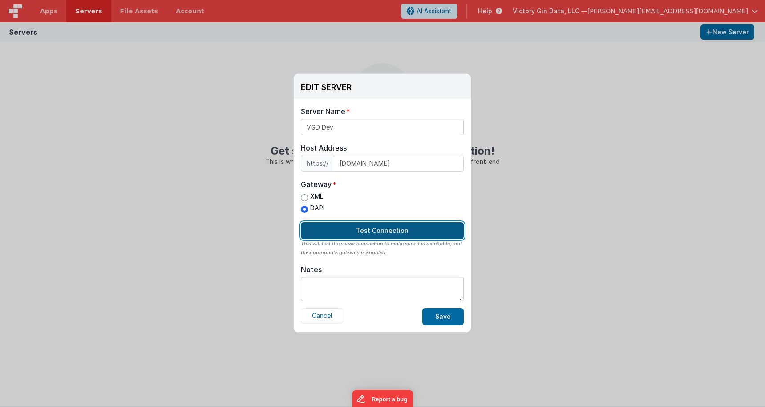
click at [358, 230] on button "Test Connection" at bounding box center [382, 230] width 163 height 17
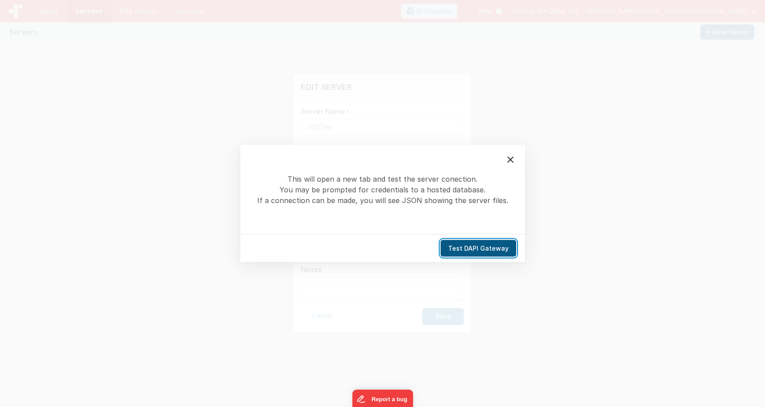
click at [478, 241] on button "Test DAPI Gateway" at bounding box center [478, 248] width 76 height 17
click at [513, 161] on icon at bounding box center [510, 159] width 11 height 11
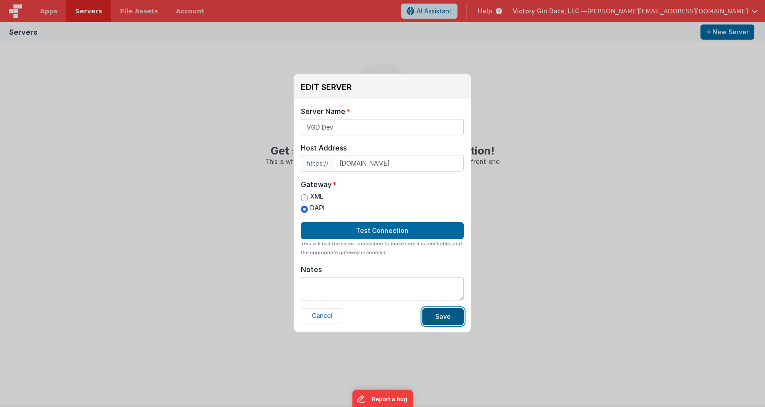
click at [447, 317] on button "Save" at bounding box center [442, 316] width 41 height 17
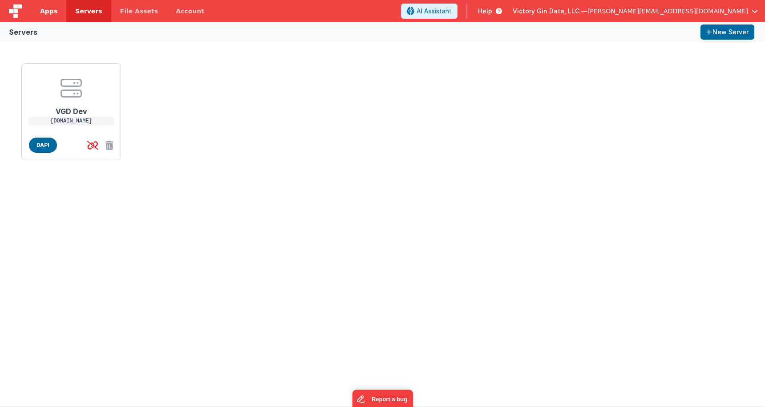
click at [47, 9] on span "Apps" at bounding box center [48, 11] width 17 height 9
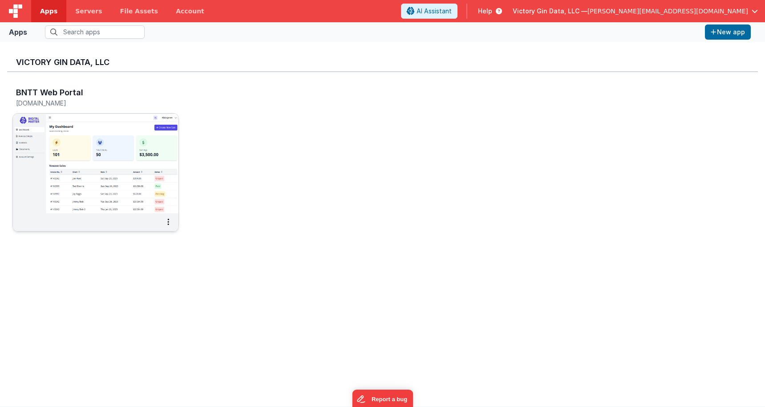
click at [85, 141] on img at bounding box center [95, 163] width 165 height 100
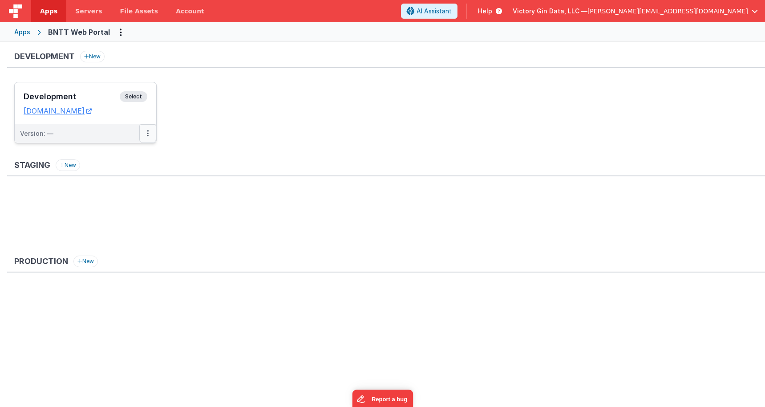
click at [146, 133] on button at bounding box center [147, 133] width 17 height 19
click at [127, 157] on link "Edit" at bounding box center [117, 153] width 78 height 16
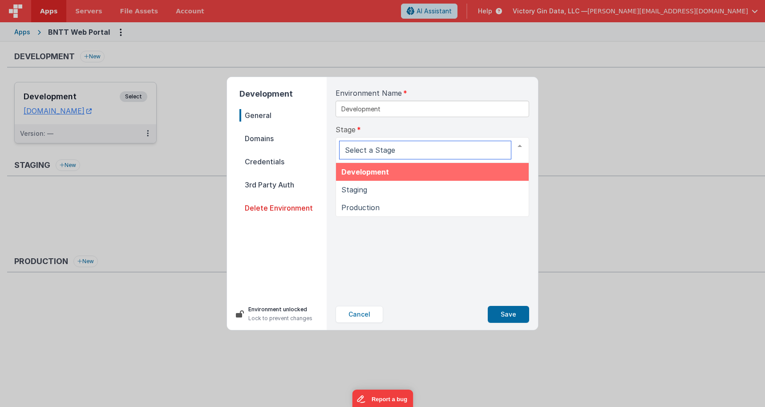
click at [361, 175] on span "Development" at bounding box center [365, 171] width 48 height 9
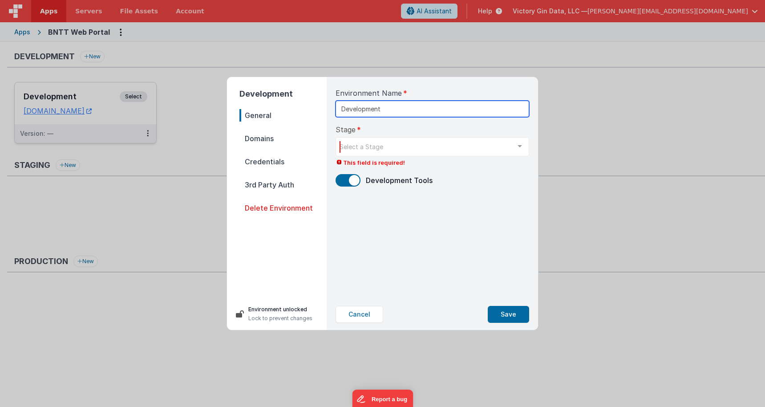
click at [386, 104] on input "Development" at bounding box center [431, 109] width 193 height 16
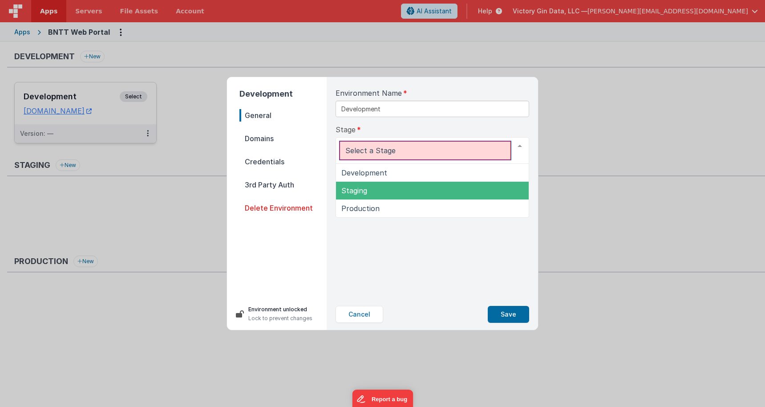
click at [380, 139] on div at bounding box center [431, 150] width 193 height 27
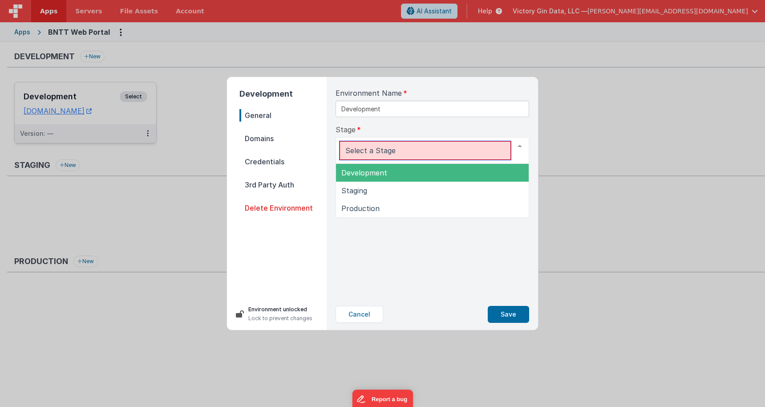
click at [373, 172] on span "Development" at bounding box center [364, 172] width 46 height 9
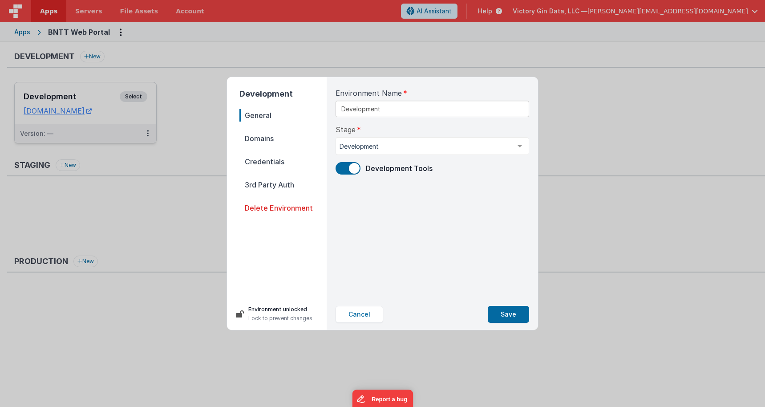
click at [276, 134] on span "Domains" at bounding box center [282, 138] width 87 height 12
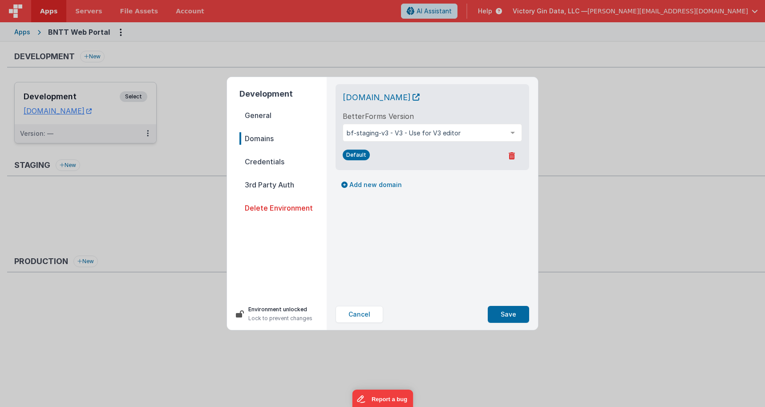
click at [278, 157] on span "Credentials" at bounding box center [282, 161] width 87 height 12
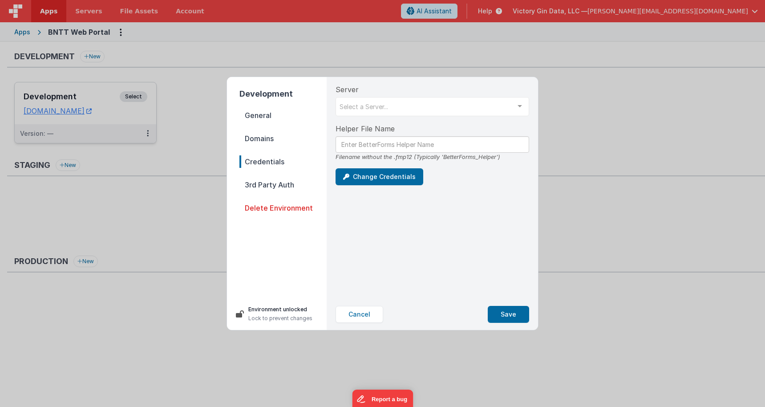
click at [368, 153] on div "Filename without the .fmp12 (Typically 'BetterForms_Helper')" at bounding box center [431, 157] width 193 height 8
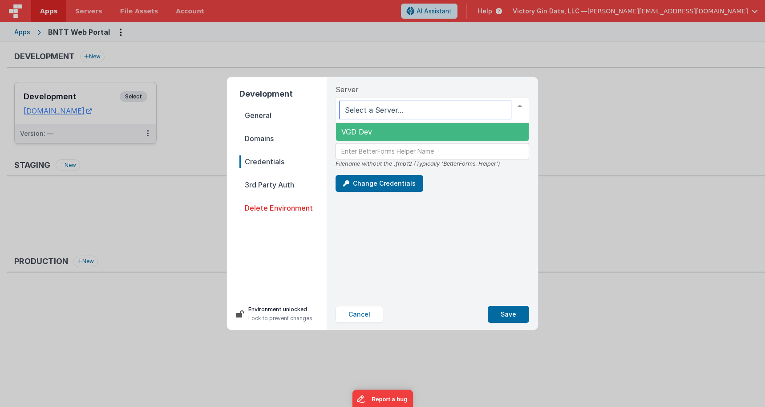
click at [376, 136] on span "VGD Dev" at bounding box center [432, 132] width 193 height 18
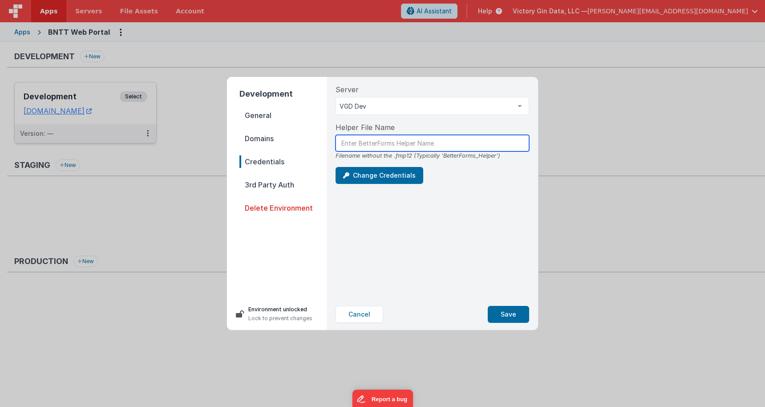
click at [380, 145] on input "text" at bounding box center [431, 143] width 193 height 16
drag, startPoint x: 443, startPoint y: 153, endPoint x: 495, endPoint y: 153, distance: 52.5
click at [495, 153] on div "Filename without the .fmp12 (Typically 'BetterForms_Helper')" at bounding box center [431, 155] width 193 height 8
copy div "BetterForms_Helper"
click at [415, 145] on input "text" at bounding box center [431, 143] width 193 height 16
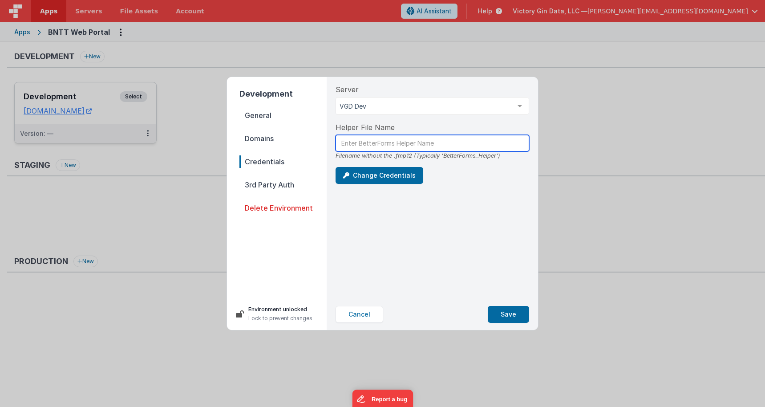
paste input "BetterForms_Helper"
type input "BetterForms_Helper"
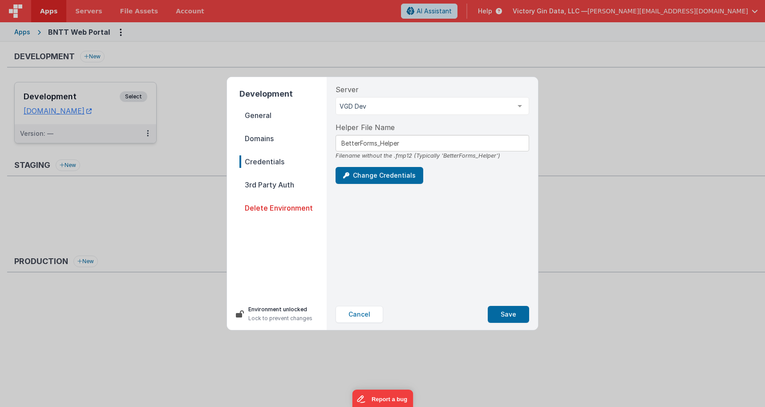
click at [266, 182] on span "3rd Party Auth" at bounding box center [282, 184] width 87 height 12
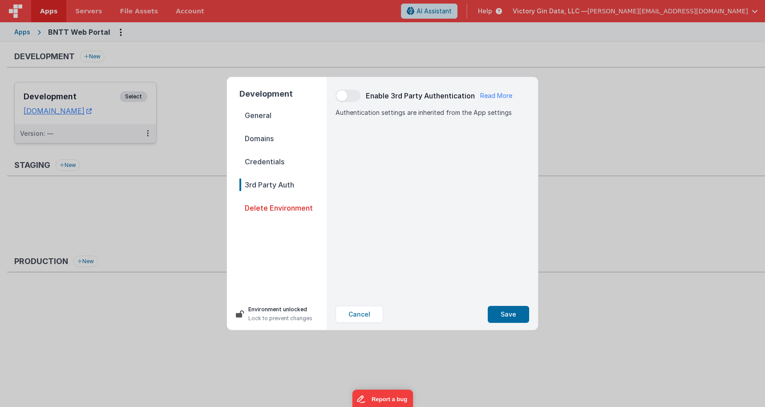
click at [278, 158] on span "Credentials" at bounding box center [282, 161] width 87 height 12
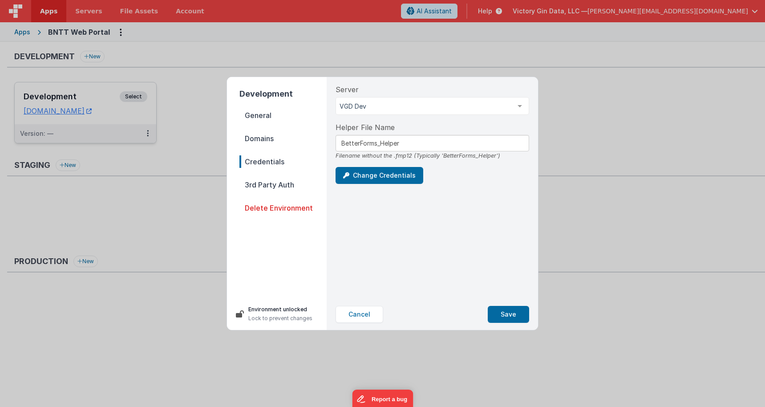
click at [294, 197] on nav "General Domains Credentials 3rd Party Auth Delete Environment" at bounding box center [282, 199] width 87 height 181
click at [286, 188] on span "3rd Party Auth" at bounding box center [282, 184] width 87 height 12
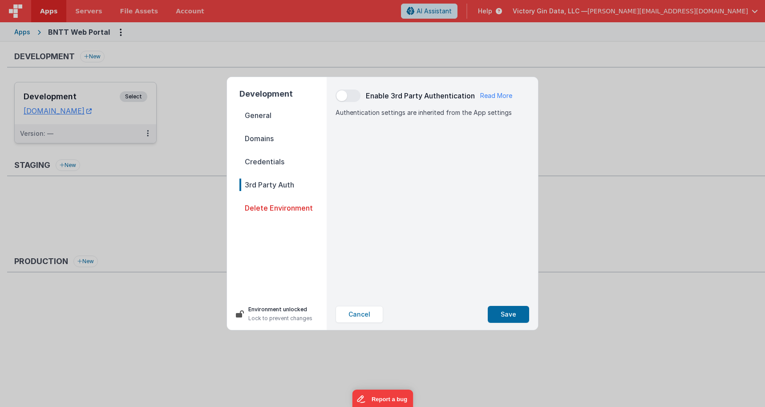
click at [290, 200] on nav "General Domains Credentials 3rd Party Auth Delete Environment" at bounding box center [282, 199] width 87 height 181
click at [510, 315] on button "Save" at bounding box center [507, 314] width 41 height 17
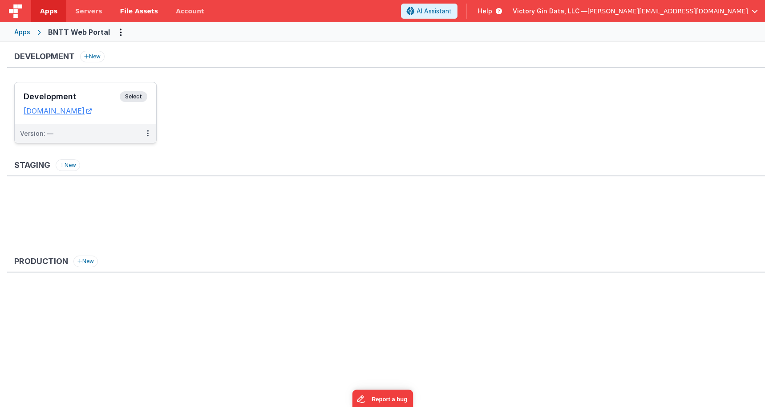
click at [128, 20] on link "File Assets" at bounding box center [139, 11] width 56 height 22
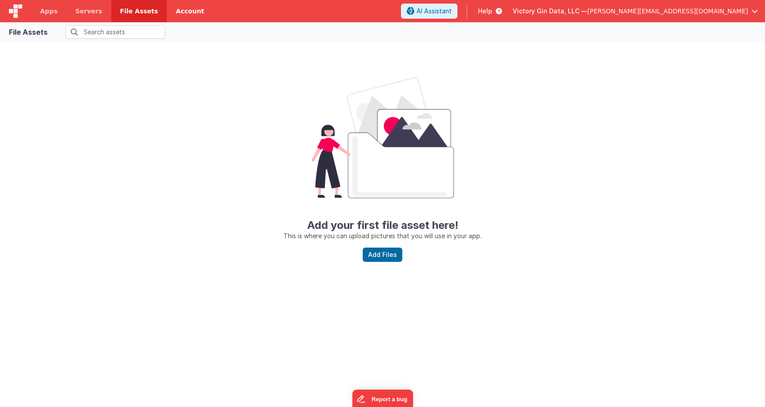
click at [190, 15] on link "Account" at bounding box center [190, 11] width 46 height 22
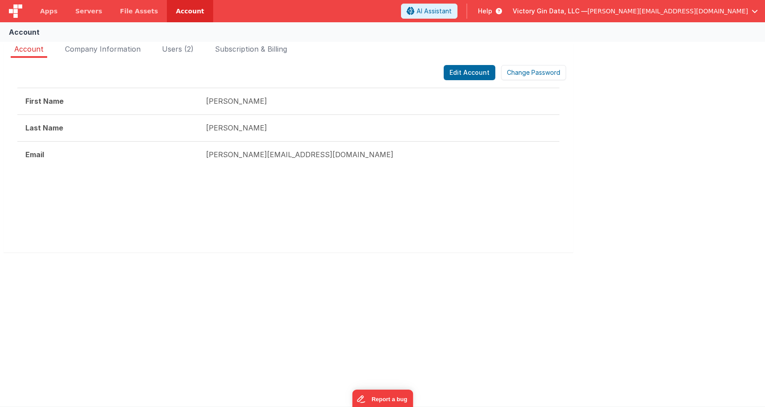
click at [324, 137] on td "Jaeggi" at bounding box center [378, 127] width 361 height 27
click at [123, 44] on li "Company Information" at bounding box center [102, 51] width 83 height 14
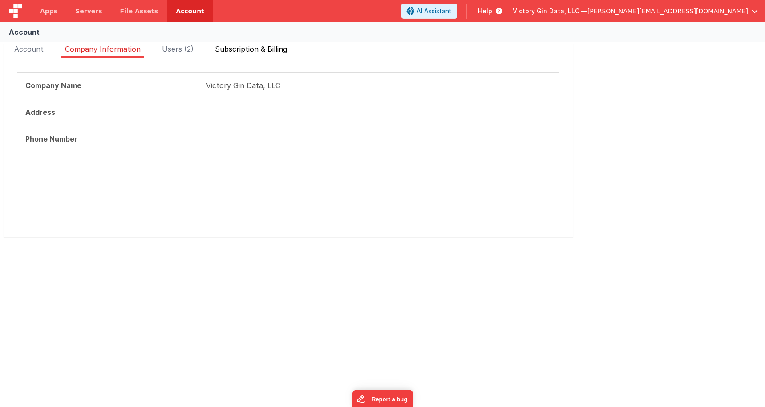
click at [256, 57] on li "Subscription & Billing" at bounding box center [250, 51] width 79 height 14
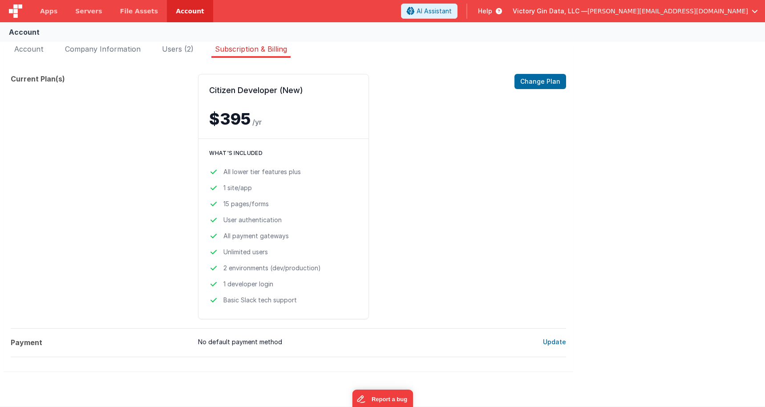
click at [188, 41] on div "Account Company Information Users (2) Subscription & Billing Edit Account Chang…" at bounding box center [382, 213] width 765 height 347
click at [173, 41] on div "Account Company Information Users (2) Subscription & Billing Edit Account Chang…" at bounding box center [382, 213] width 765 height 347
click at [173, 52] on span "Users (2)" at bounding box center [178, 48] width 32 height 9
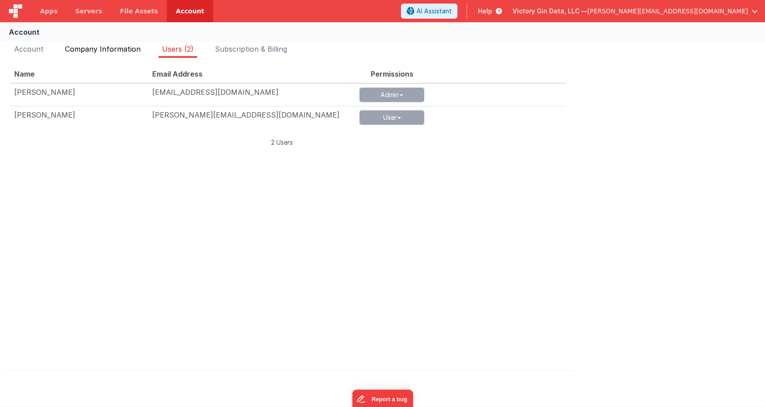
click at [127, 53] on li "Company Information" at bounding box center [102, 51] width 83 height 14
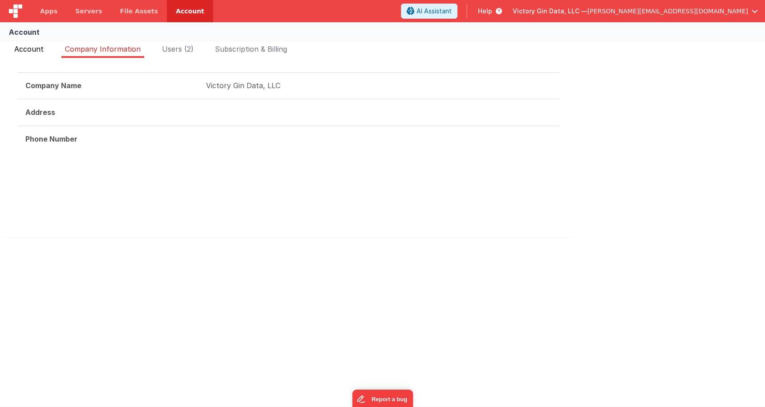
click at [24, 53] on li "Account" at bounding box center [29, 51] width 36 height 14
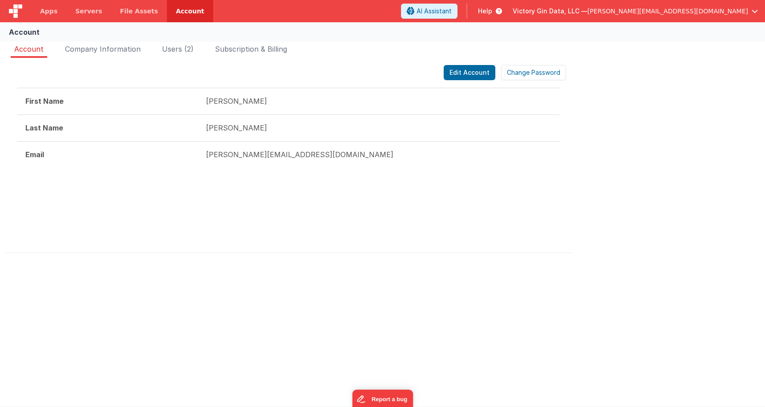
click at [343, 222] on div at bounding box center [288, 211] width 542 height 53
click at [148, 19] on link "File Assets" at bounding box center [139, 11] width 56 height 22
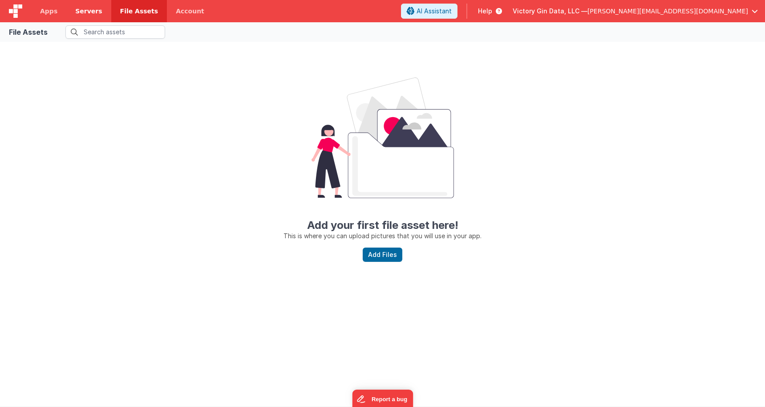
click at [93, 9] on span "Servers" at bounding box center [88, 11] width 27 height 9
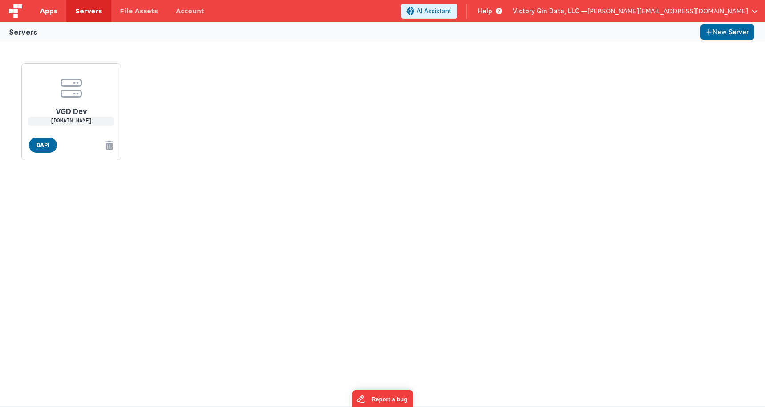
click at [50, 6] on link "Apps" at bounding box center [48, 11] width 35 height 22
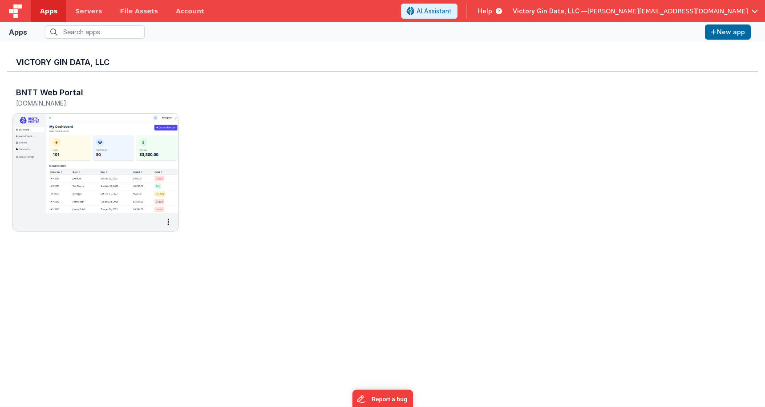
click at [733, 14] on span "[PERSON_NAME][EMAIL_ADDRESS][DOMAIN_NAME]" at bounding box center [667, 11] width 161 height 9
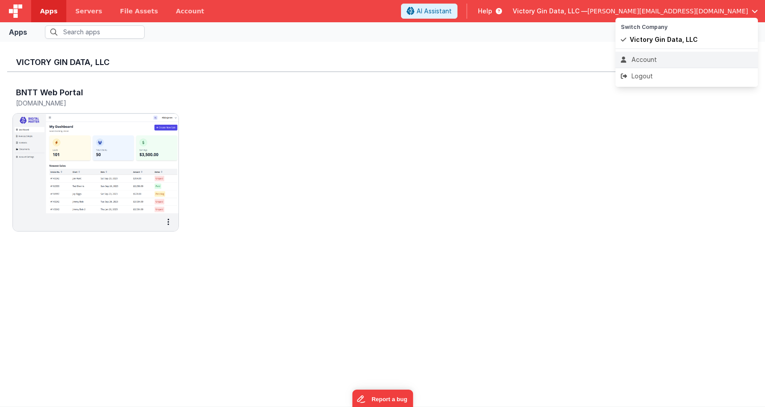
click at [648, 53] on li "Account" at bounding box center [686, 60] width 142 height 16
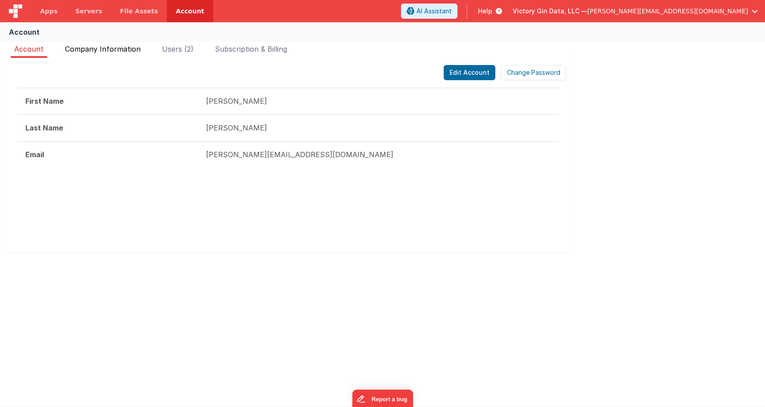
click at [96, 54] on li "Company Information" at bounding box center [102, 51] width 83 height 14
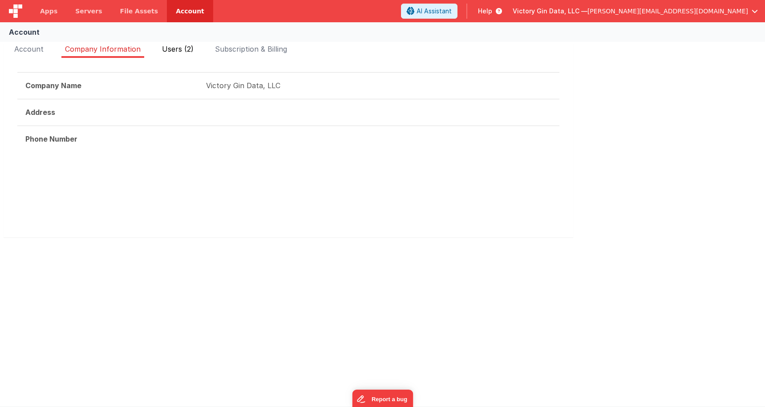
click at [197, 51] on li "Users (2)" at bounding box center [177, 51] width 39 height 14
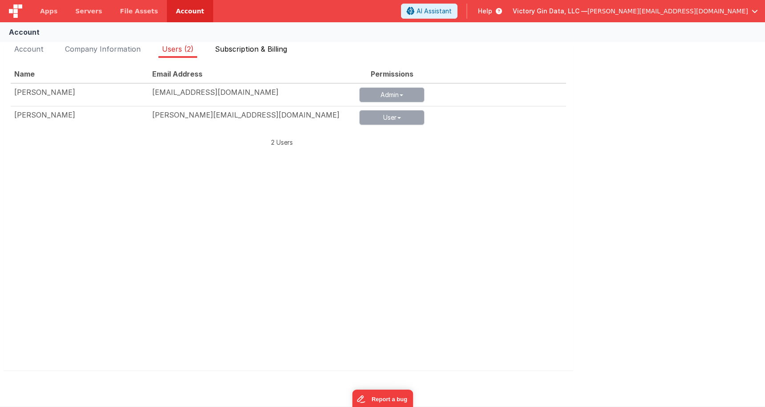
click at [261, 51] on span "Subscription & Billing" at bounding box center [251, 48] width 72 height 9
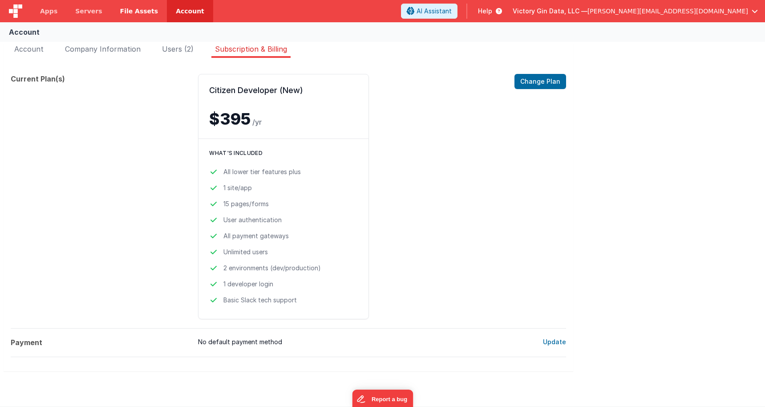
click at [127, 14] on span "File Assets" at bounding box center [139, 11] width 38 height 9
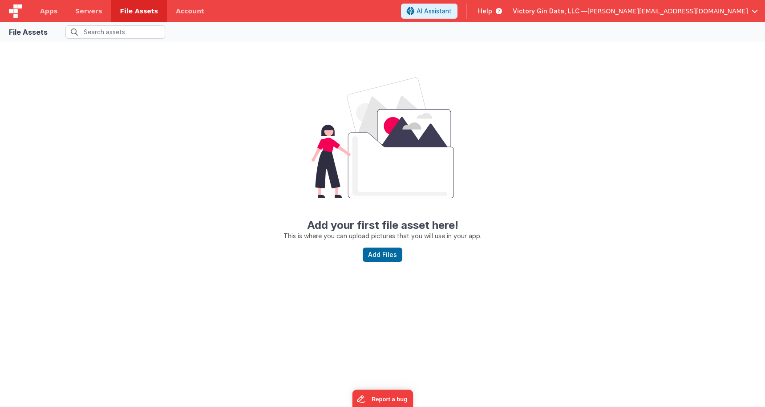
click at [73, 24] on div "File Assets" at bounding box center [382, 32] width 765 height 20
click at [73, 14] on link "Servers" at bounding box center [88, 11] width 44 height 22
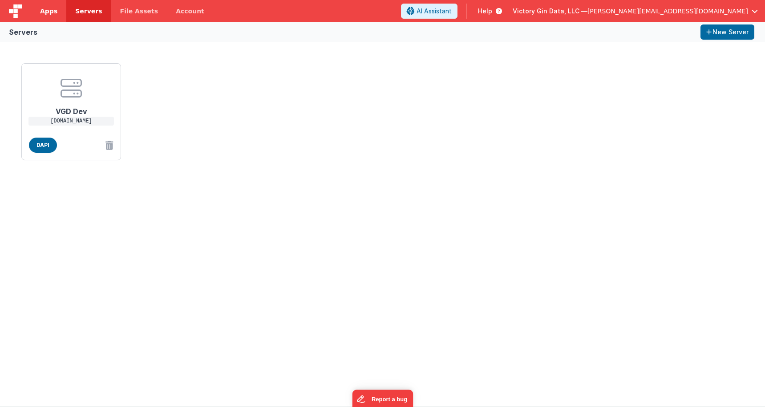
click at [62, 17] on link "Apps" at bounding box center [48, 11] width 35 height 22
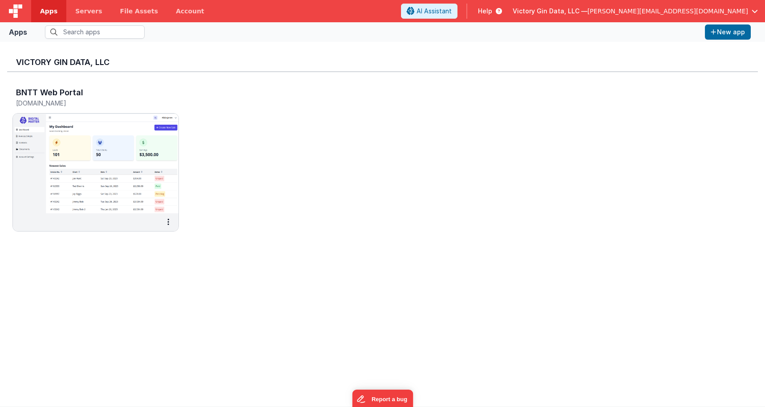
click at [270, 100] on div "BNTT Web Portal [DOMAIN_NAME]" at bounding box center [382, 162] width 750 height 180
click at [80, 259] on div "Victory Gin Data, LLC BNTT Web Portal cruisebare.clientportal.cloud" at bounding box center [382, 224] width 750 height 350
click at [81, 183] on img at bounding box center [95, 163] width 165 height 100
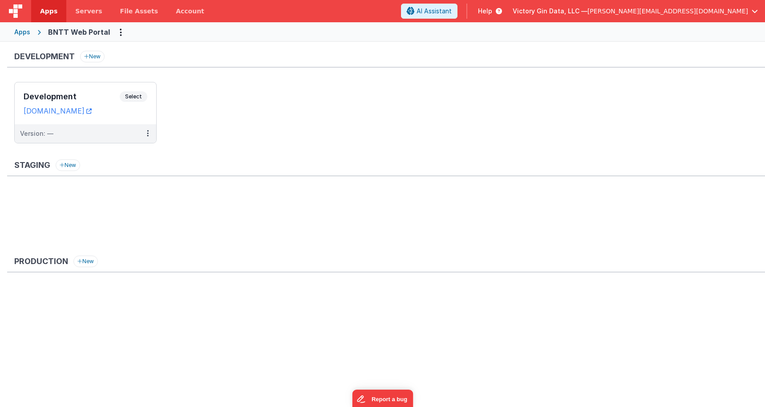
click at [301, 203] on ul at bounding box center [389, 219] width 750 height 58
click at [86, 105] on div "Development Select" at bounding box center [86, 98] width 124 height 15
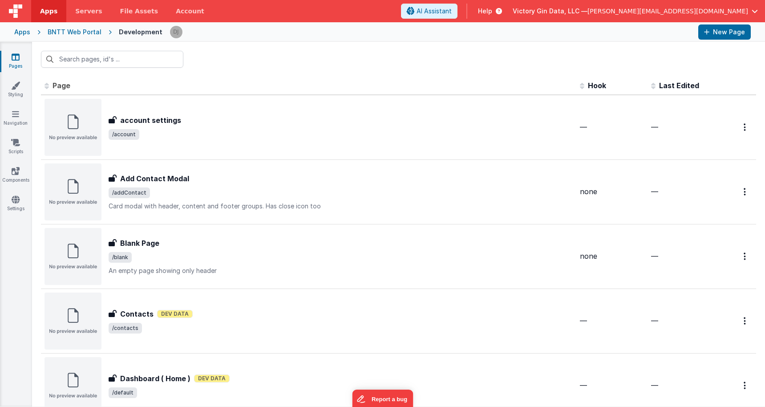
click at [21, 35] on div "Apps" at bounding box center [22, 32] width 16 height 9
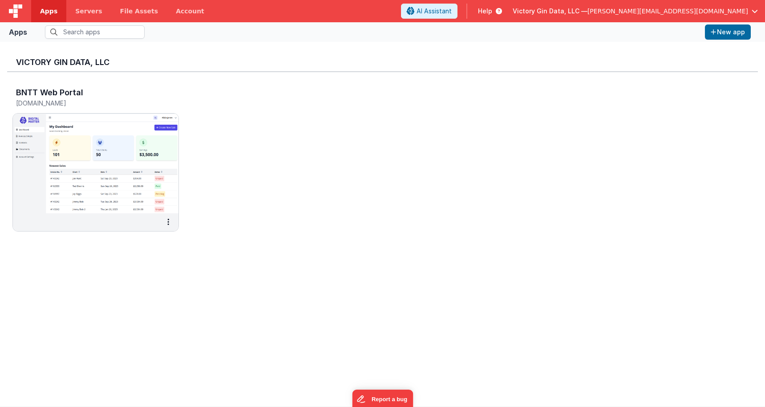
click at [247, 156] on div "BNTT Web Portal [DOMAIN_NAME]" at bounding box center [382, 162] width 750 height 180
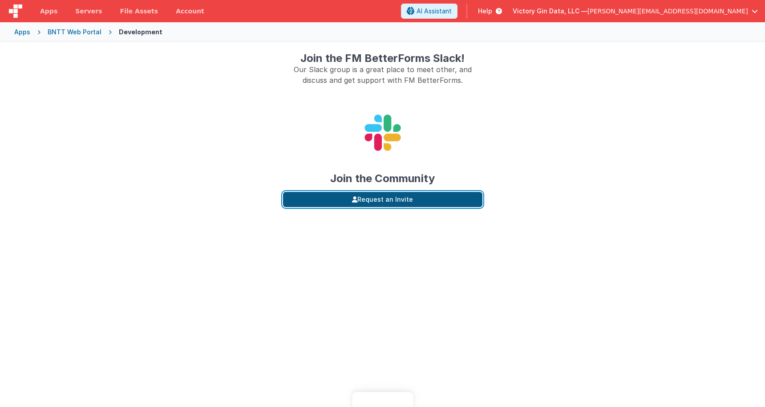
click at [421, 204] on button "Request an Invite" at bounding box center [382, 199] width 199 height 15
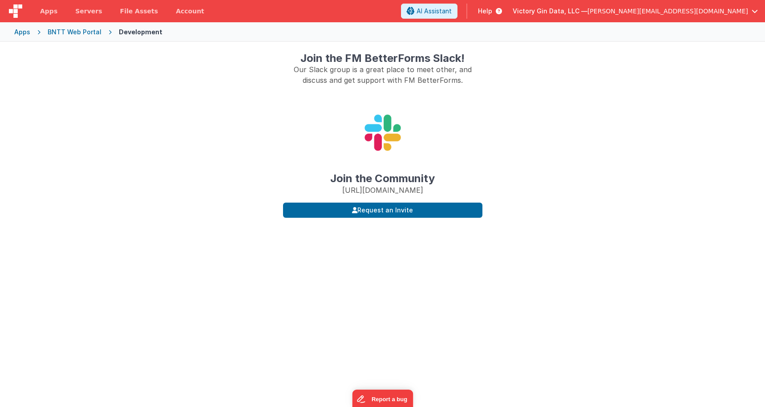
click at [12, 10] on img at bounding box center [15, 10] width 13 height 13
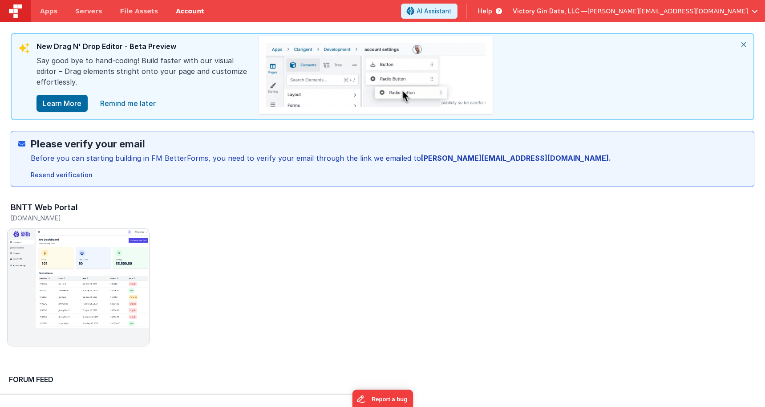
click at [171, 9] on link "Account" at bounding box center [190, 11] width 46 height 22
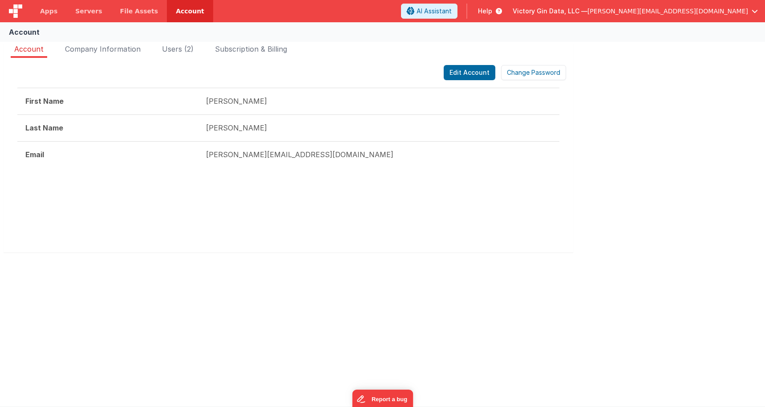
click at [512, 5] on div "Help" at bounding box center [489, 11] width 45 height 15
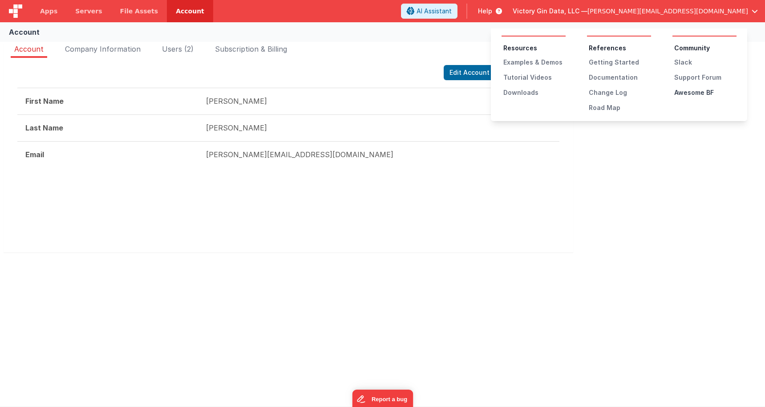
click at [693, 94] on div "Awesome BF" at bounding box center [705, 92] width 62 height 9
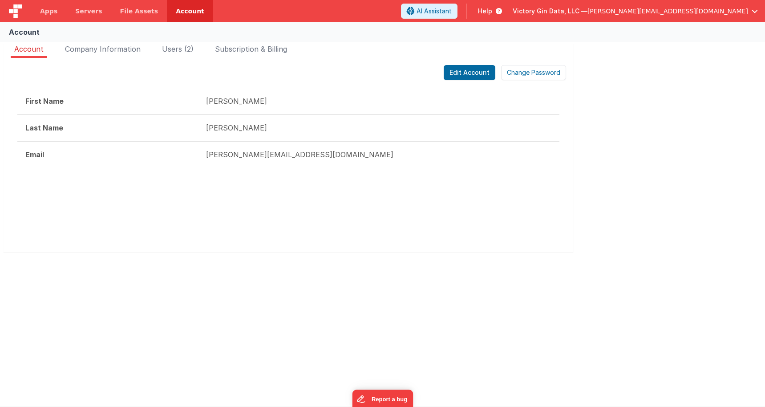
click at [492, 13] on span "Help" at bounding box center [485, 11] width 14 height 9
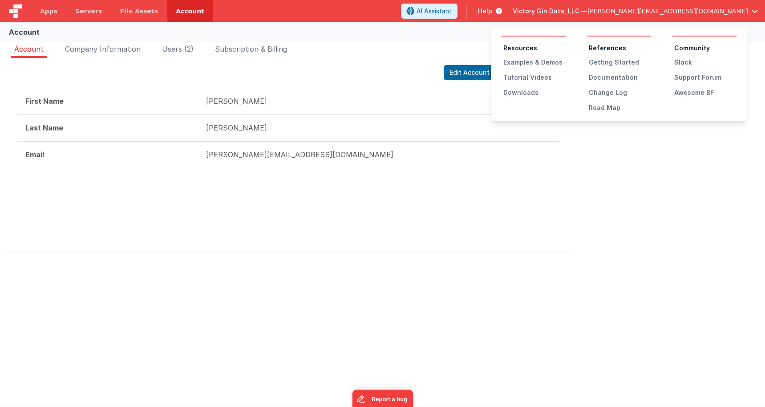
click at [686, 68] on ul "Community Slack Support Forum Awesome BF" at bounding box center [704, 70] width 64 height 53
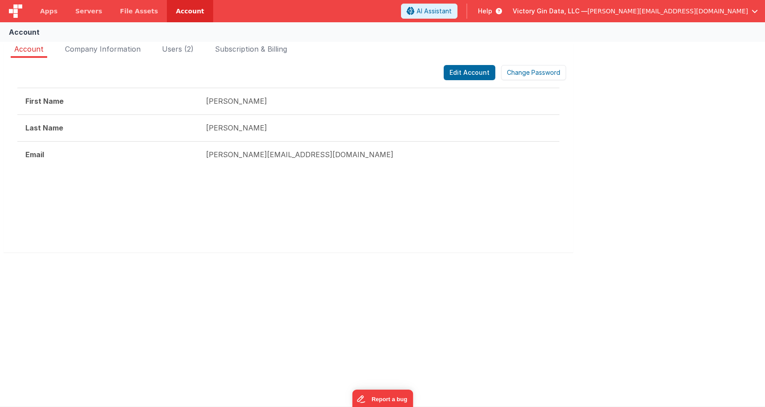
click at [492, 13] on span "Help" at bounding box center [485, 11] width 14 height 9
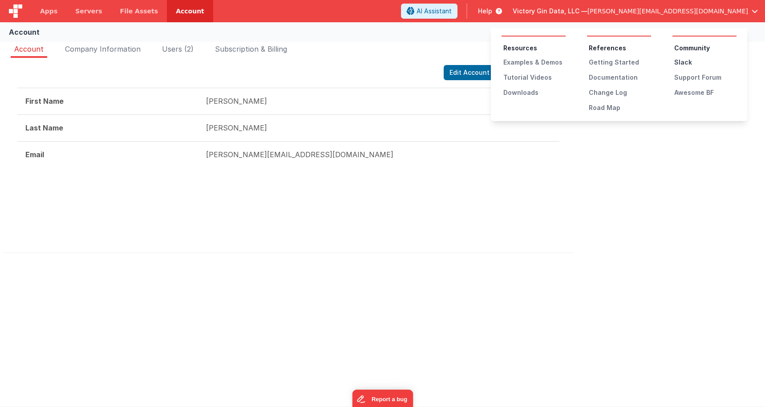
click at [682, 62] on div "Slack" at bounding box center [705, 62] width 62 height 9
